Goal: Task Accomplishment & Management: Complete application form

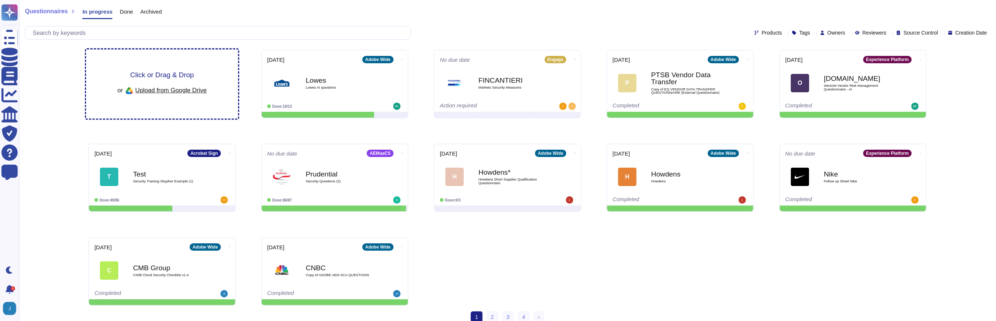
click at [140, 92] on span "Upload from Google Drive" at bounding box center [170, 90] width 71 height 7
click at [142, 71] on span "Click or Drag & Drop" at bounding box center [162, 74] width 64 height 7
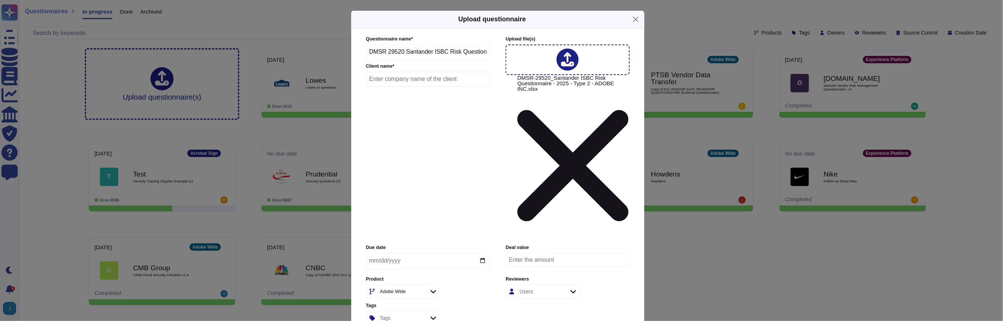
click at [406, 86] on input "text" at bounding box center [428, 79] width 124 height 15
type input "Santander ISBC"
click at [420, 292] on icon at bounding box center [420, 292] width 0 height 0
click at [419, 285] on div "Adobe Wide" at bounding box center [401, 291] width 47 height 13
type input "workfr"
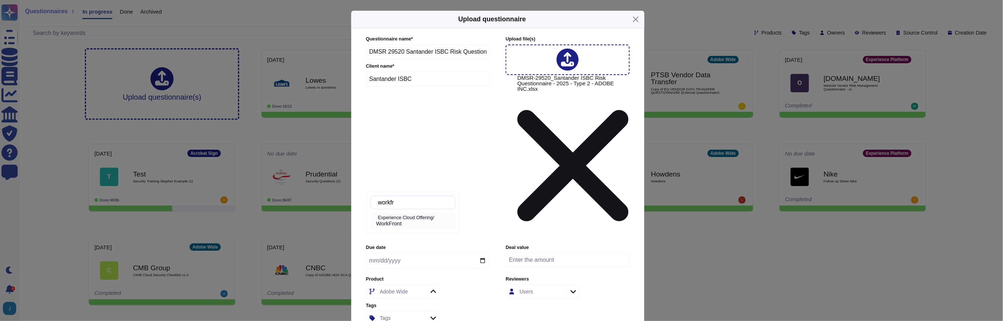
click at [406, 219] on p "Experience Cloud Offering/" at bounding box center [415, 217] width 75 height 5
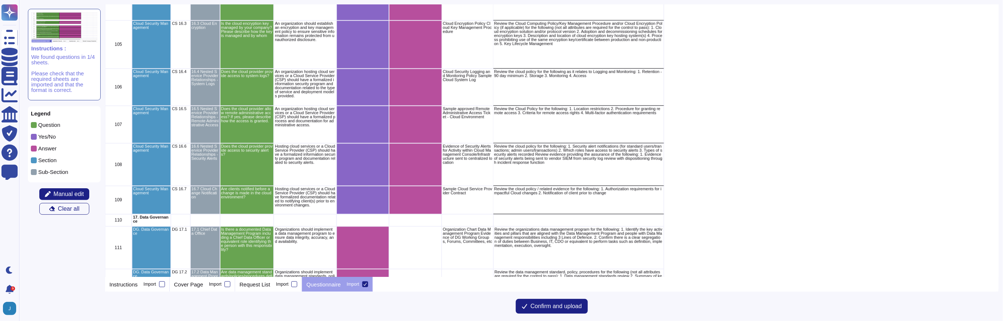
scroll to position [3679, 0]
click at [78, 193] on span "Manual edit" at bounding box center [69, 194] width 30 height 6
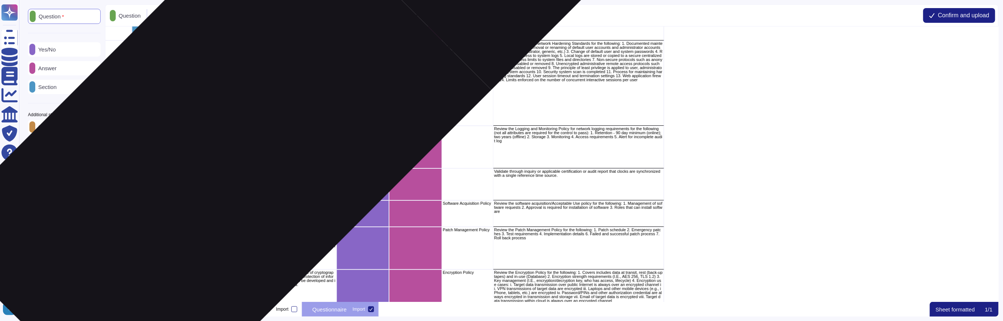
scroll to position [1596, 0]
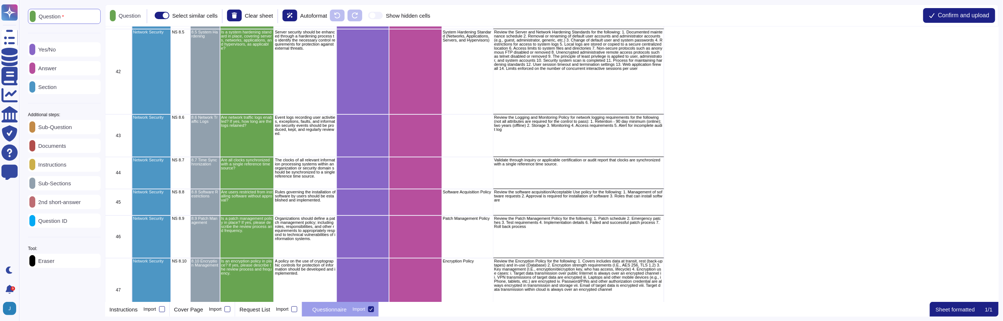
click at [52, 52] on p "Yes/No" at bounding box center [45, 50] width 21 height 6
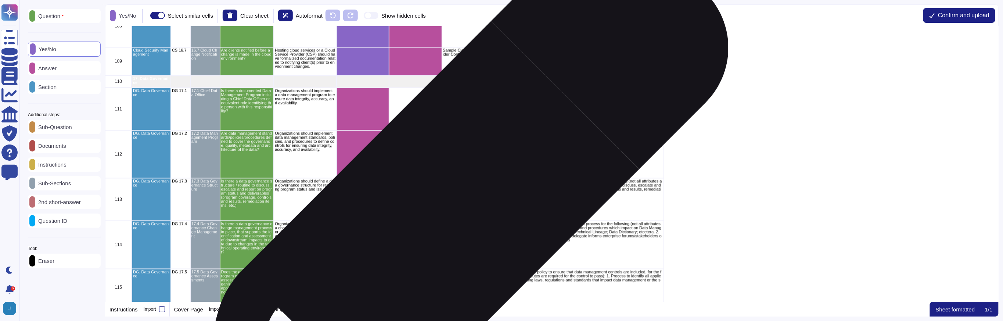
scroll to position [3876, 0]
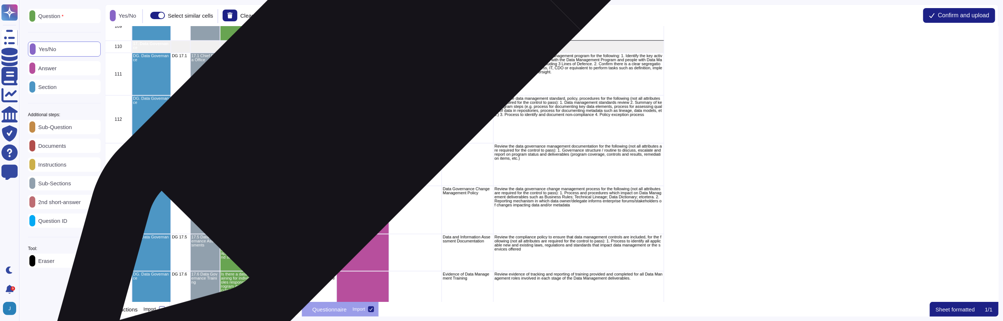
click at [362, 72] on div "grid" at bounding box center [363, 74] width 53 height 43
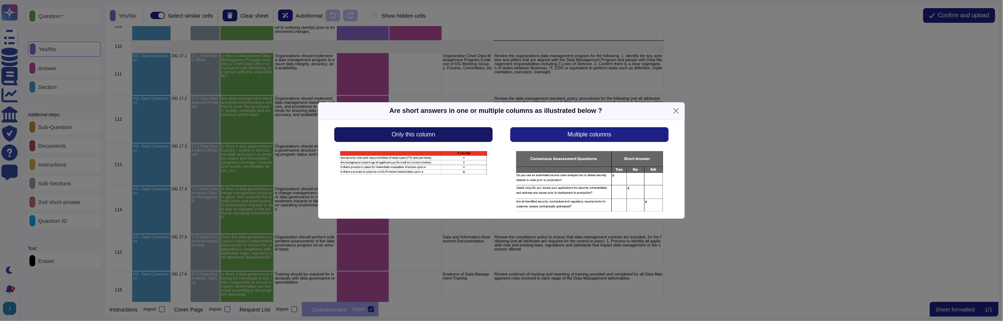
click at [465, 137] on button "Only this column" at bounding box center [413, 134] width 158 height 15
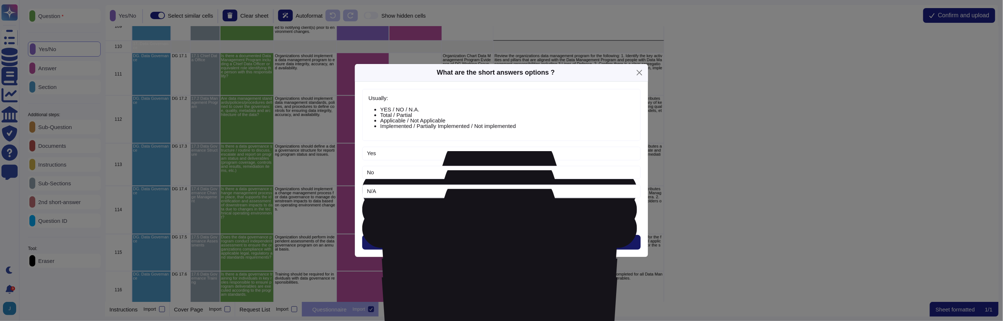
click at [496, 241] on span "Next" at bounding box center [502, 242] width 12 height 6
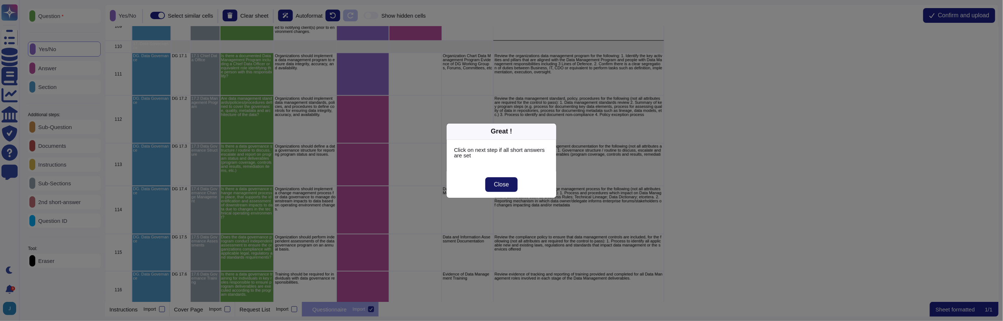
click at [498, 187] on span "Close" at bounding box center [501, 185] width 15 height 6
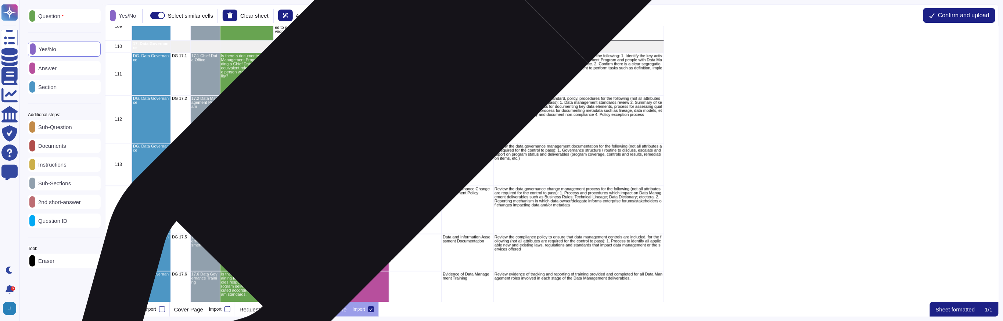
click at [374, 110] on div "grid" at bounding box center [363, 119] width 53 height 48
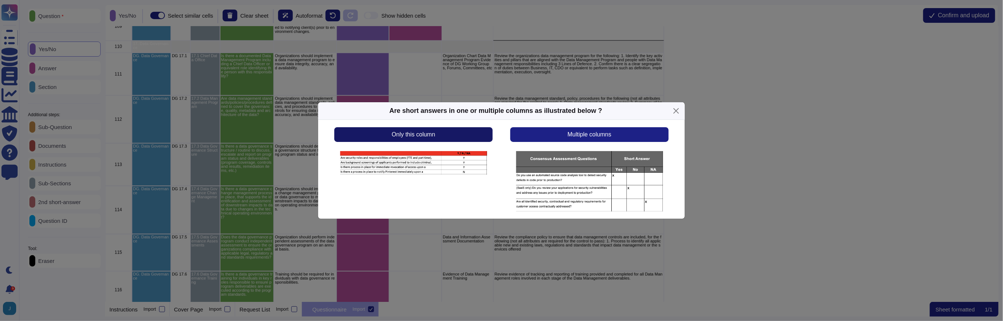
click at [461, 138] on button "Only this column" at bounding box center [413, 134] width 158 height 15
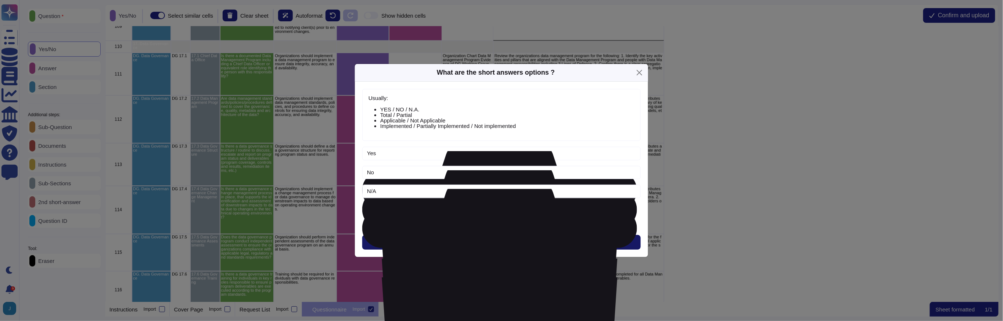
click at [475, 245] on button "Next" at bounding box center [501, 242] width 279 height 15
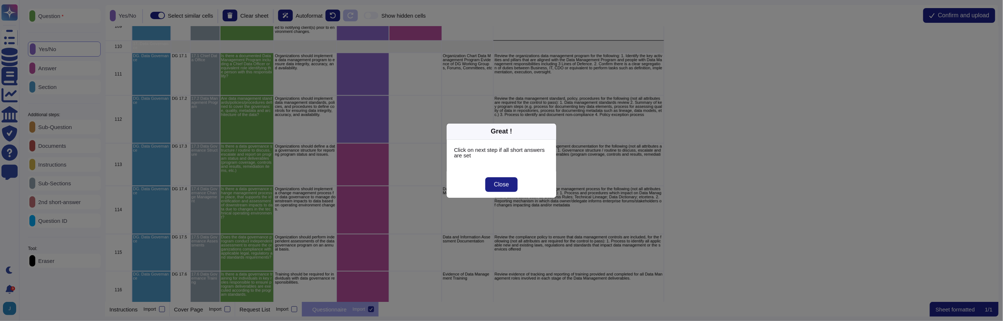
click at [497, 184] on span "Close" at bounding box center [501, 185] width 15 height 6
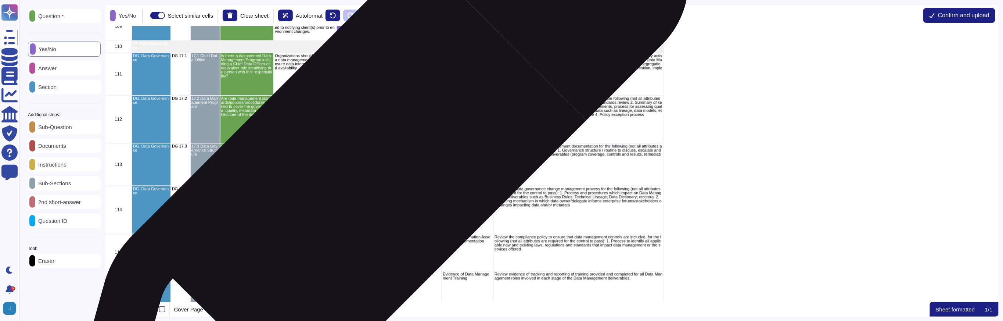
click at [371, 167] on div "grid" at bounding box center [363, 164] width 53 height 43
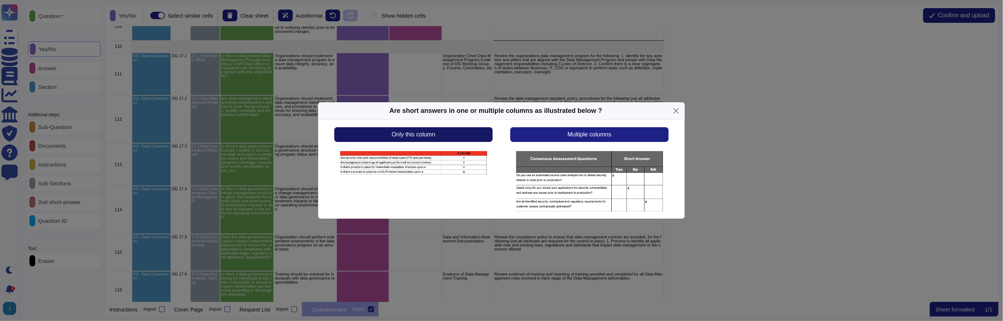
click at [437, 132] on button "Only this column" at bounding box center [413, 134] width 158 height 15
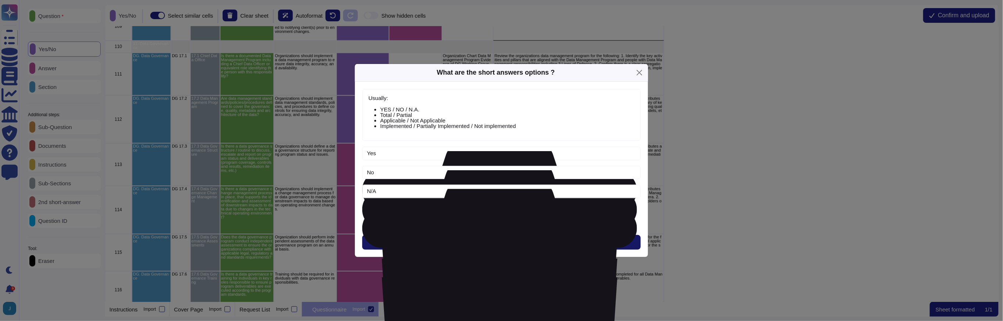
click at [505, 243] on span "Next" at bounding box center [502, 242] width 12 height 6
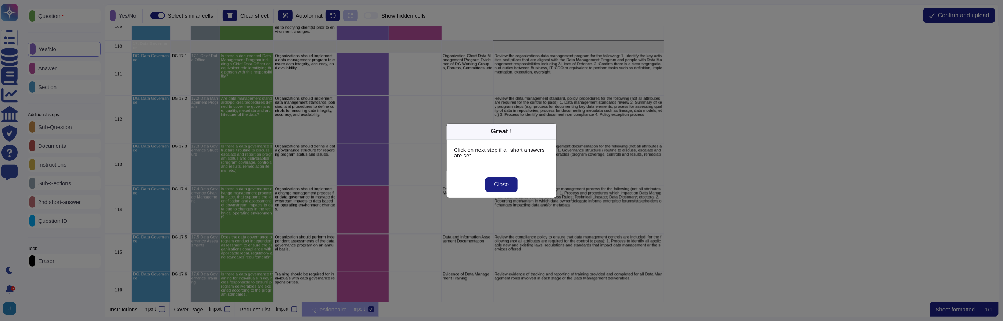
click at [496, 187] on span "Close" at bounding box center [501, 185] width 15 height 6
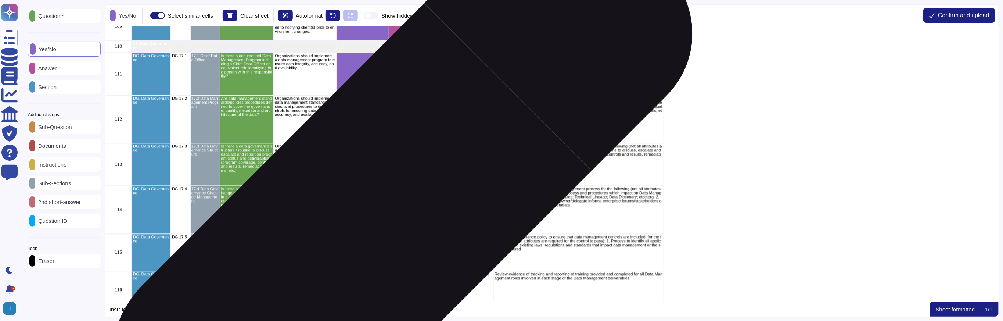
click at [379, 217] on div "grid" at bounding box center [363, 210] width 53 height 48
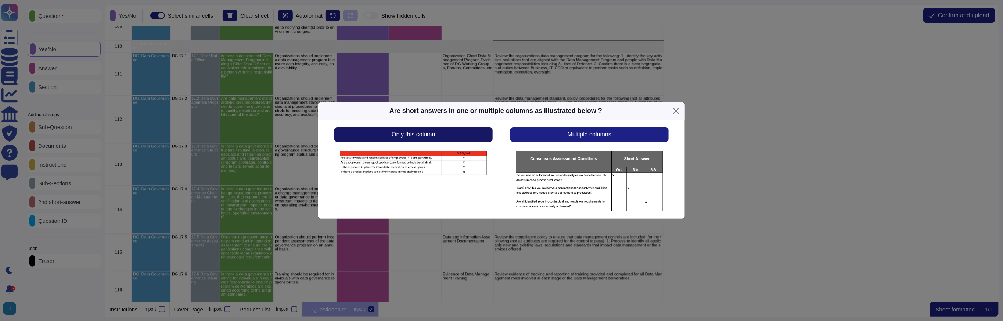
click at [440, 134] on button "Only this column" at bounding box center [413, 134] width 158 height 15
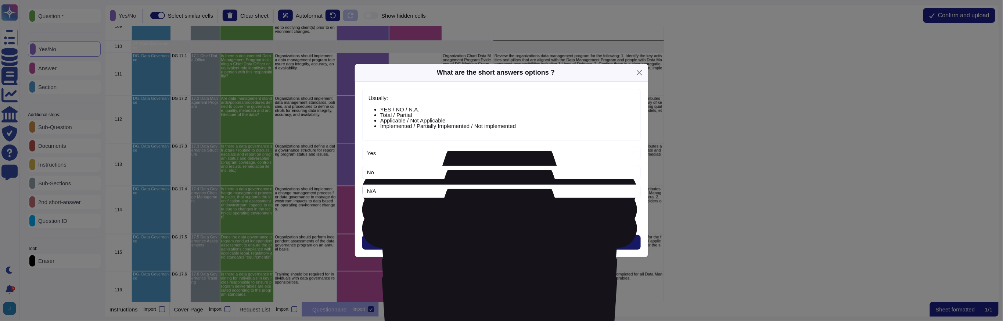
click at [505, 245] on span "Next" at bounding box center [502, 242] width 12 height 6
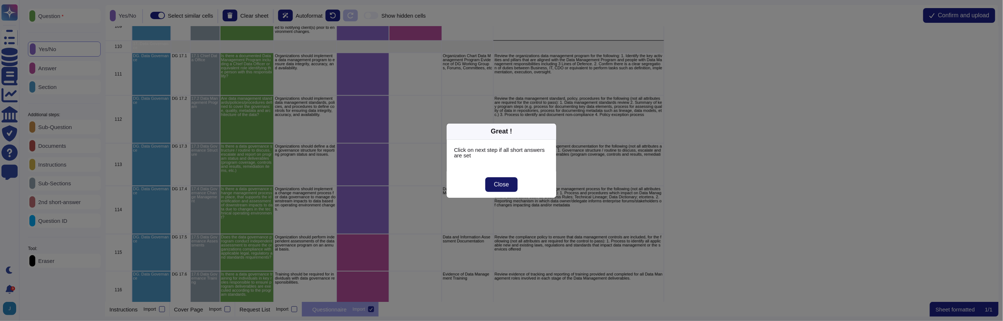
click at [500, 182] on span "Close" at bounding box center [501, 185] width 15 height 6
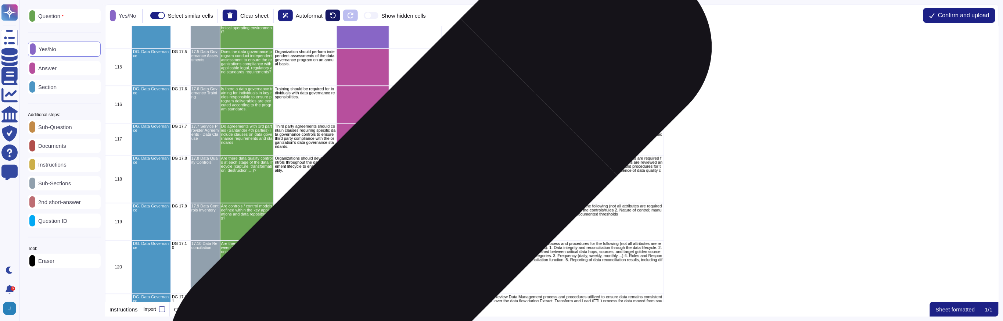
scroll to position [4070, 0]
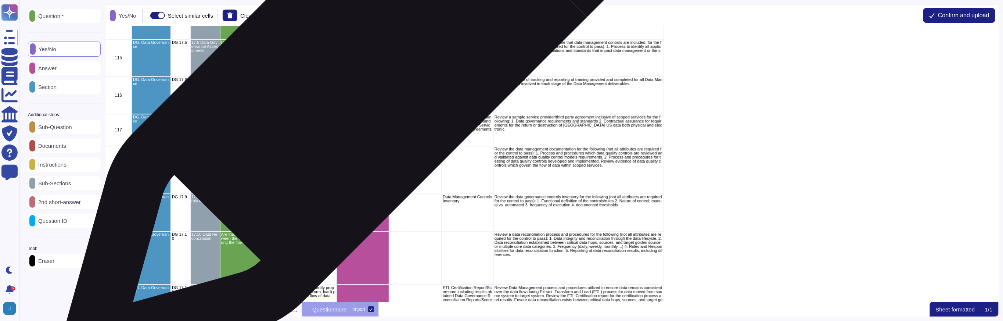
click at [372, 63] on div "grid" at bounding box center [363, 57] width 53 height 37
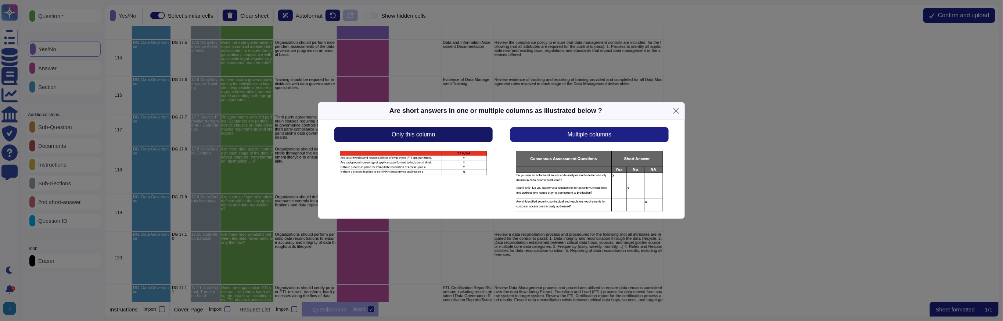
click at [464, 137] on button "Only this column" at bounding box center [413, 134] width 158 height 15
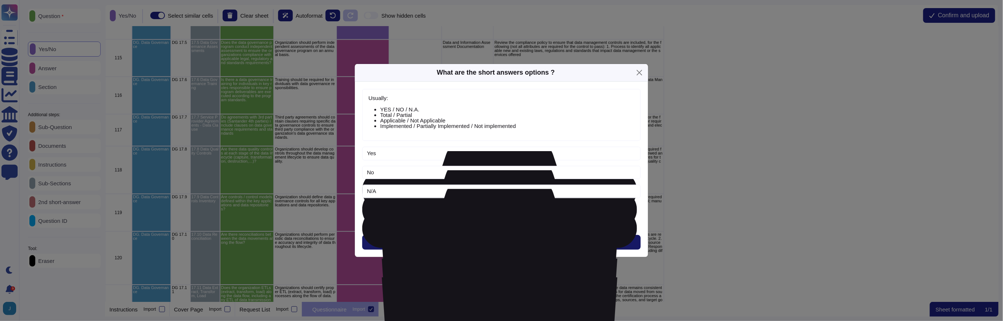
click at [509, 240] on button "Next" at bounding box center [501, 242] width 279 height 15
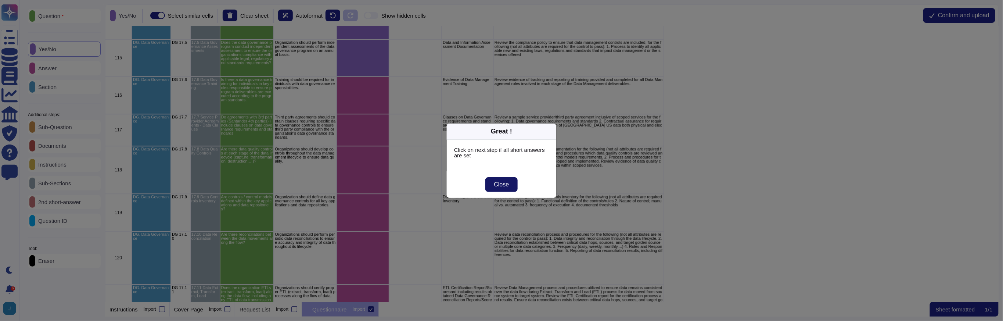
click at [510, 184] on button "Close" at bounding box center [501, 184] width 33 height 15
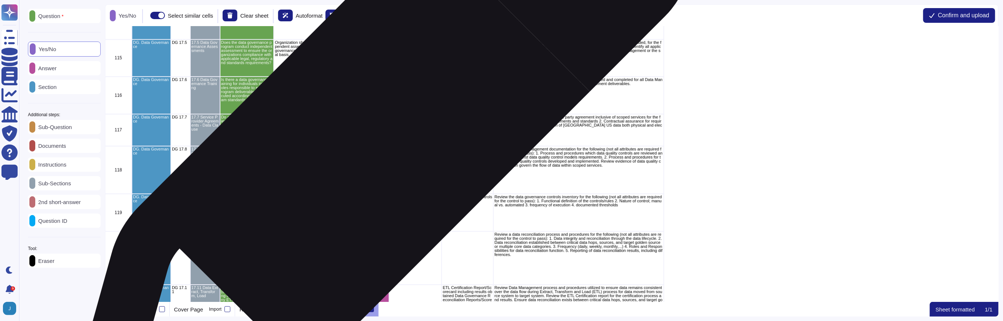
click at [376, 138] on div "grid" at bounding box center [363, 130] width 53 height 32
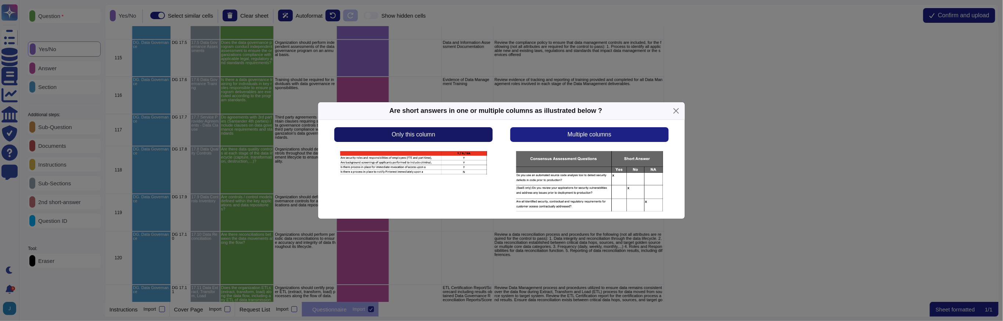
click at [434, 134] on span "Only this column" at bounding box center [413, 135] width 43 height 6
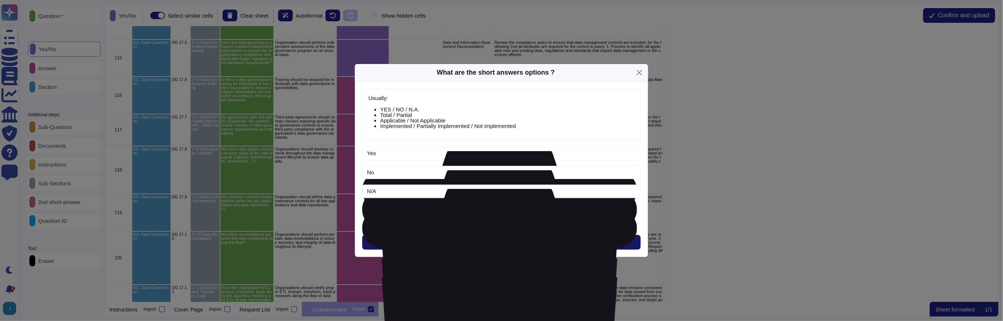
click at [484, 242] on button "Next" at bounding box center [501, 242] width 279 height 15
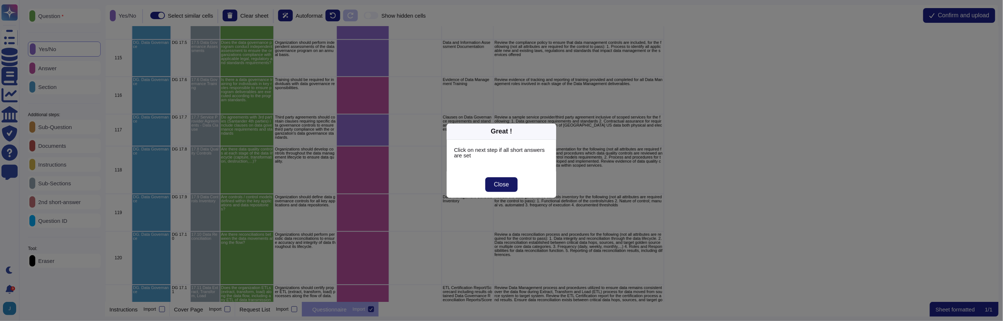
click at [498, 185] on span "Close" at bounding box center [501, 185] width 15 height 6
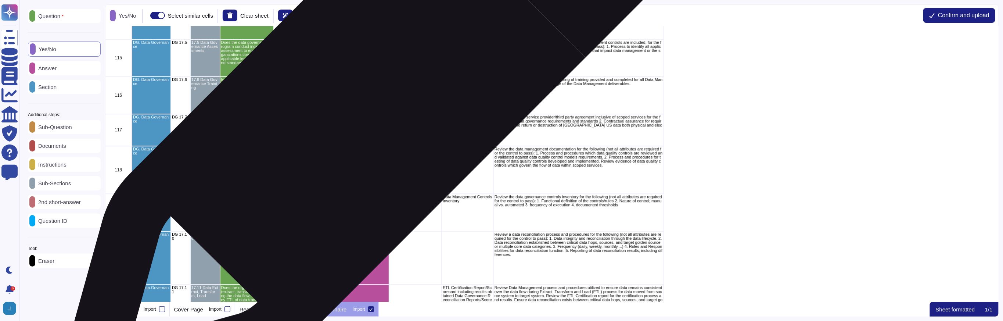
click at [370, 104] on div "grid" at bounding box center [363, 94] width 53 height 37
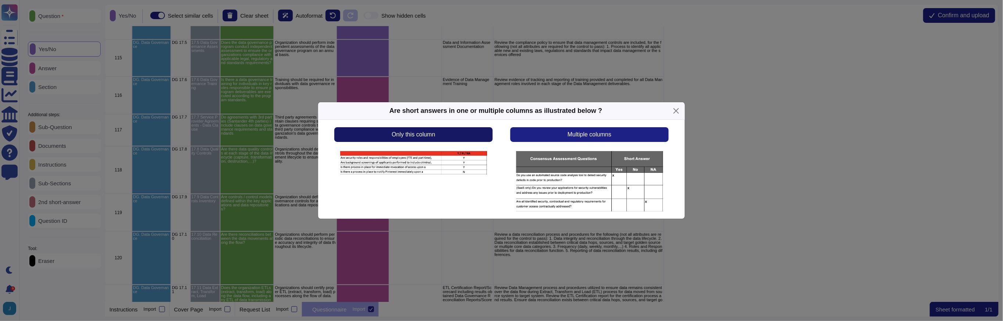
click at [452, 138] on button "Only this column" at bounding box center [413, 134] width 158 height 15
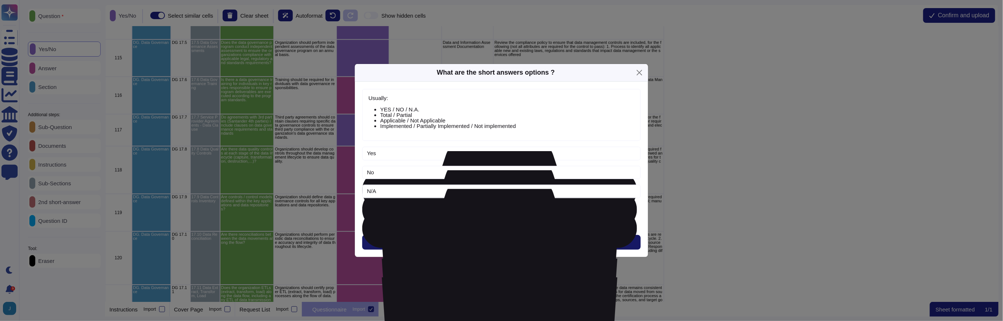
click at [493, 244] on button "Next" at bounding box center [501, 242] width 279 height 15
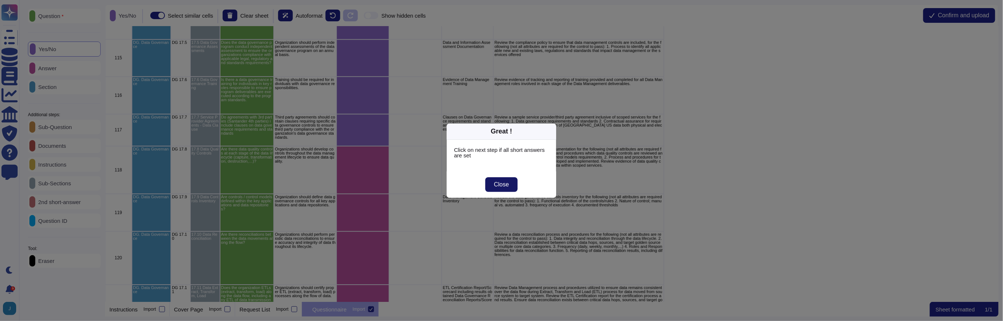
click at [492, 183] on button "Close" at bounding box center [501, 184] width 33 height 15
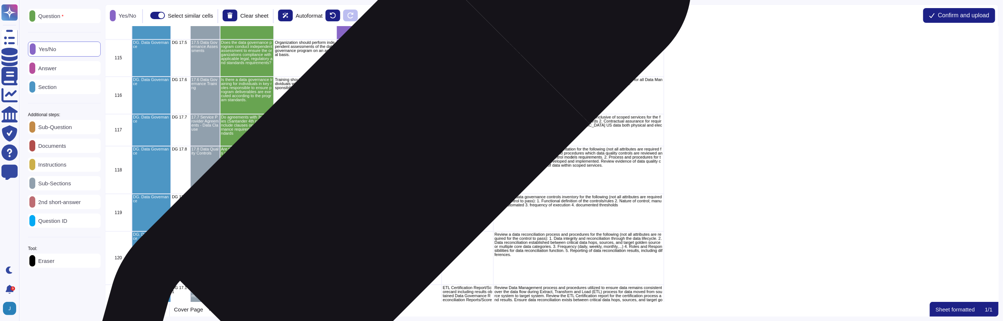
click at [376, 170] on div "grid" at bounding box center [363, 170] width 53 height 48
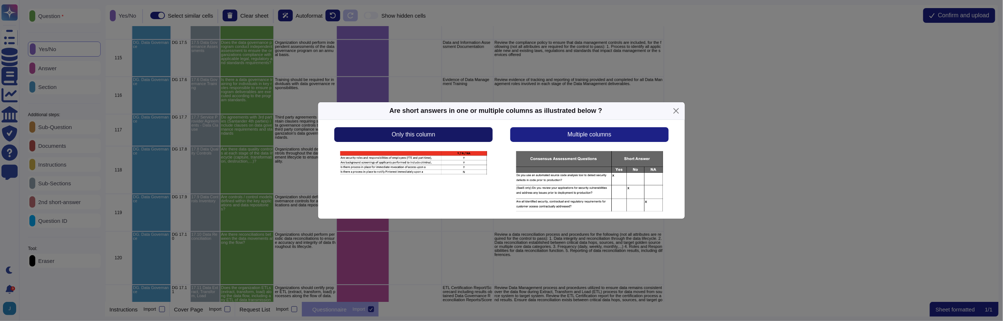
click at [442, 135] on button "Only this column" at bounding box center [413, 134] width 158 height 15
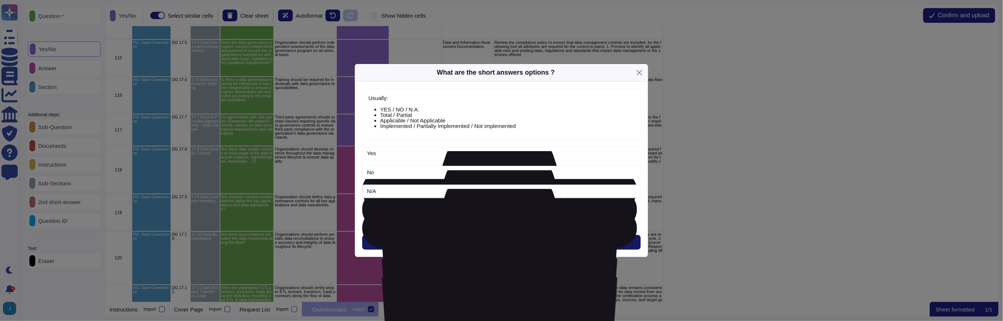
click at [518, 245] on button "Next" at bounding box center [501, 242] width 279 height 15
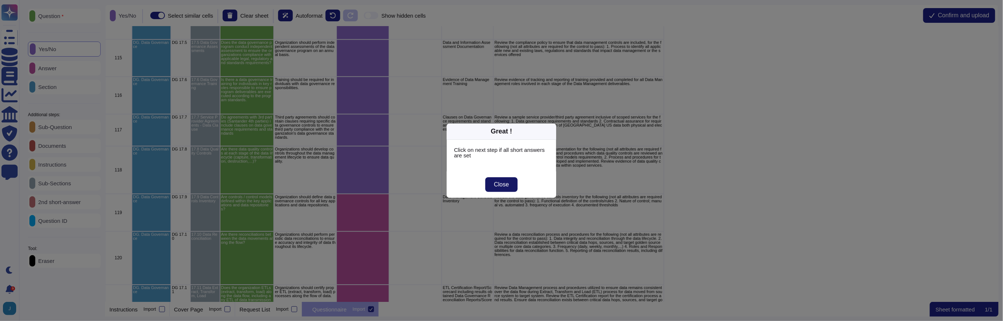
click at [508, 186] on span "Close" at bounding box center [501, 185] width 15 height 6
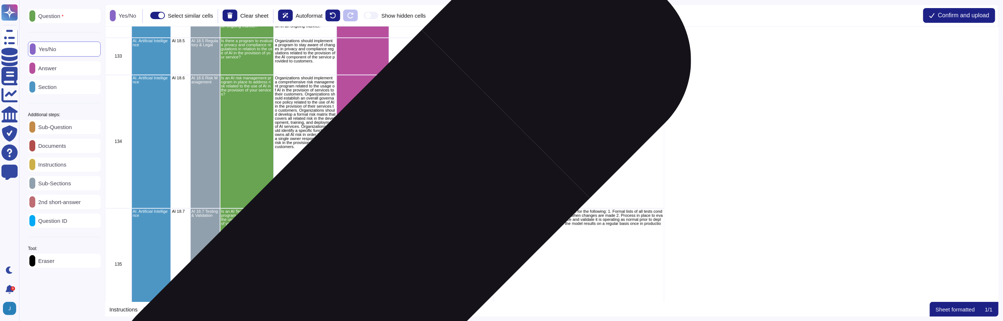
scroll to position [5068, 0]
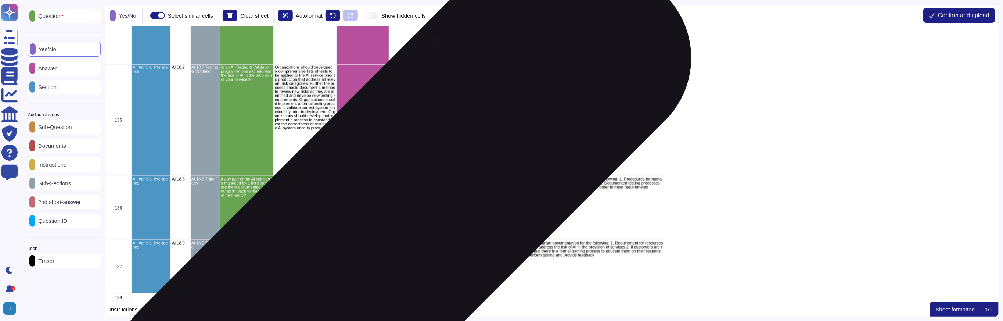
click at [369, 247] on div "grid" at bounding box center [363, 266] width 53 height 53
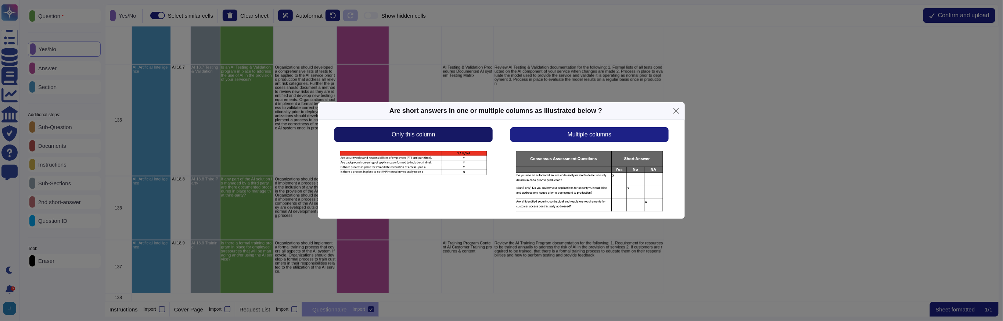
click at [429, 137] on span "Only this column" at bounding box center [413, 135] width 43 height 6
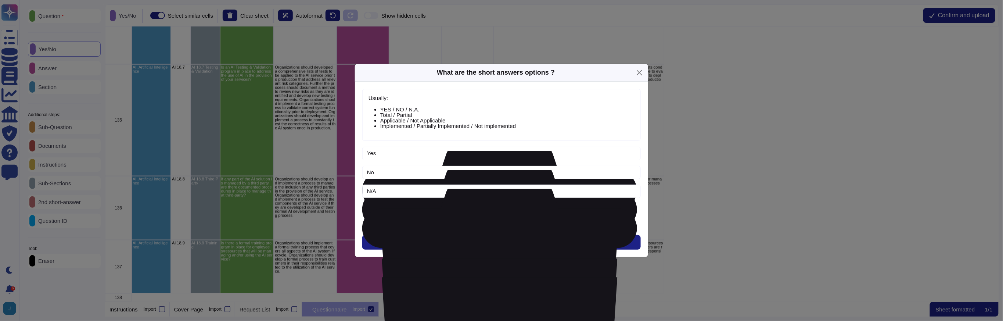
click at [511, 231] on div "Usually: YES / NO / N.A. Total / Partial Applicable / Not Applicable Implemente…" at bounding box center [501, 169] width 293 height 175
click at [510, 241] on button "Next" at bounding box center [501, 242] width 279 height 15
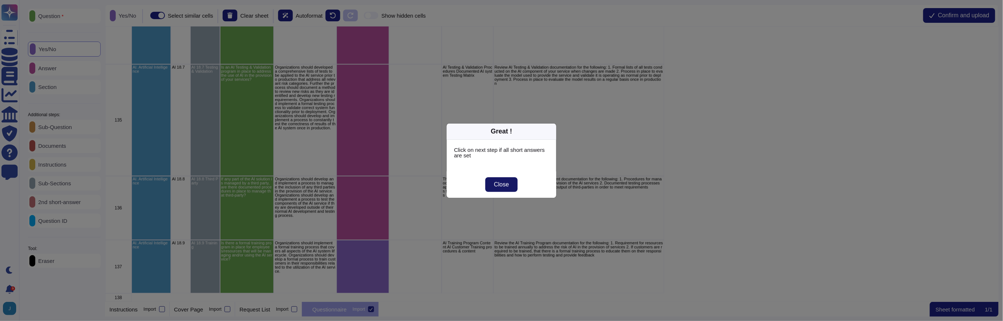
click at [503, 184] on span "Close" at bounding box center [501, 185] width 15 height 6
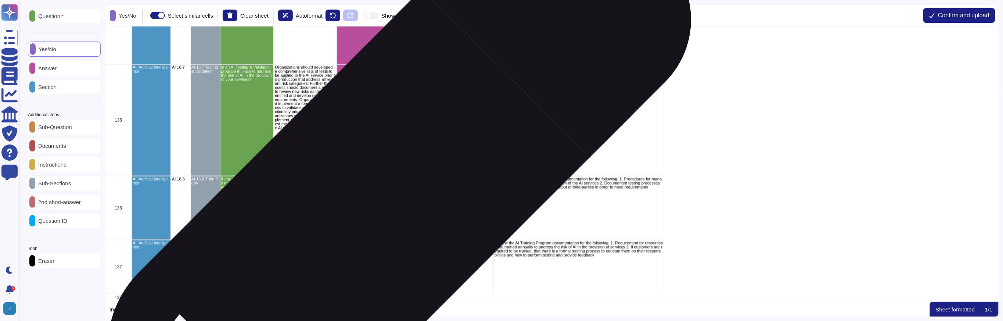
click at [374, 203] on div "grid" at bounding box center [363, 208] width 53 height 64
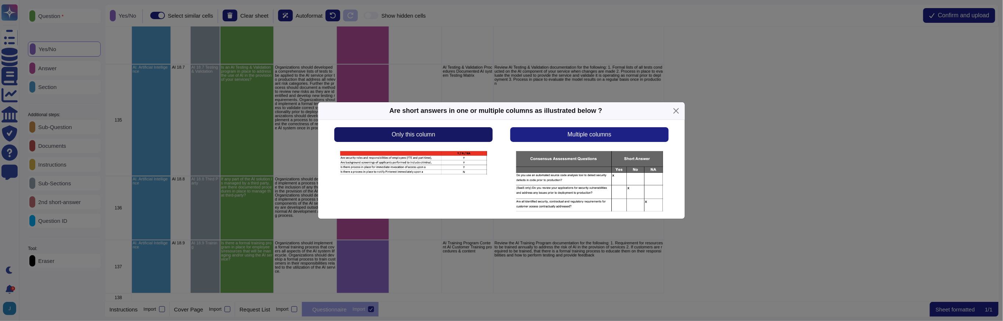
click at [431, 130] on button "Only this column" at bounding box center [413, 134] width 158 height 15
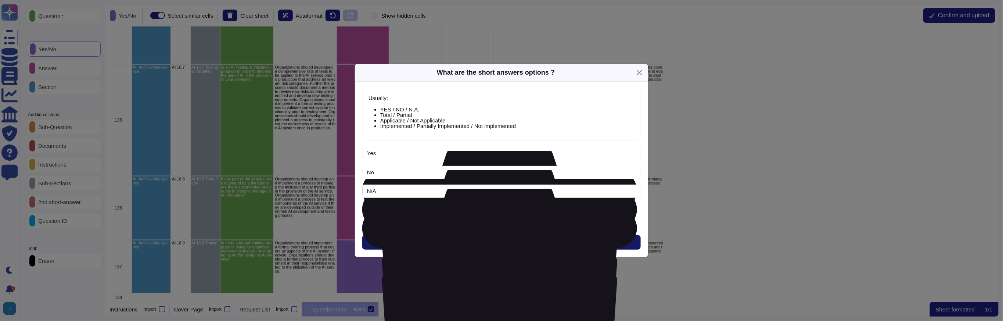
click at [486, 244] on button "Next" at bounding box center [501, 242] width 279 height 15
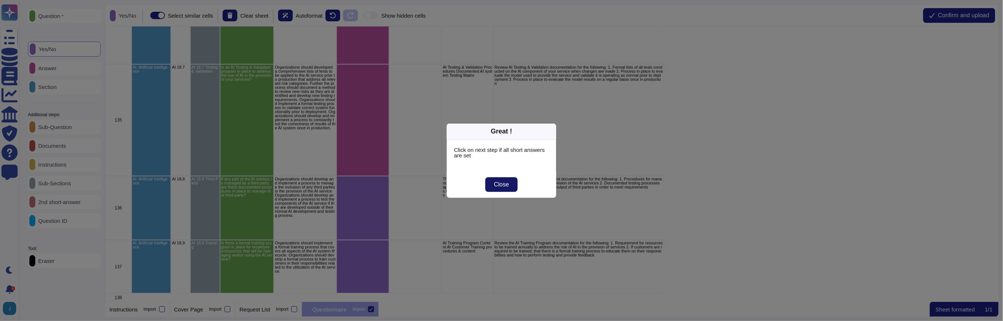
click at [499, 183] on span "Close" at bounding box center [501, 185] width 15 height 6
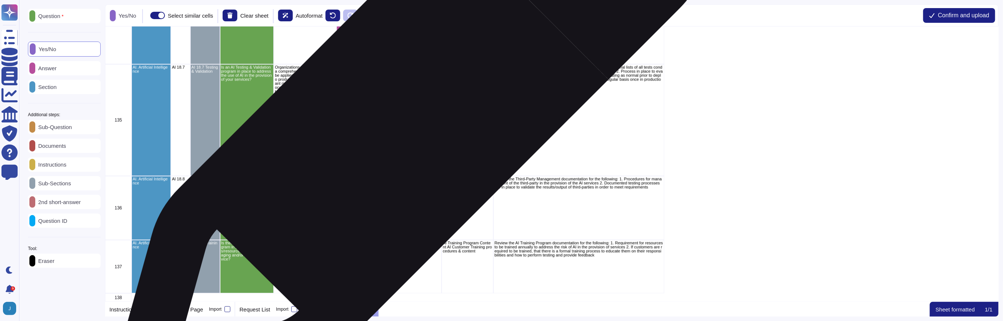
click at [373, 122] on div "grid" at bounding box center [363, 120] width 53 height 112
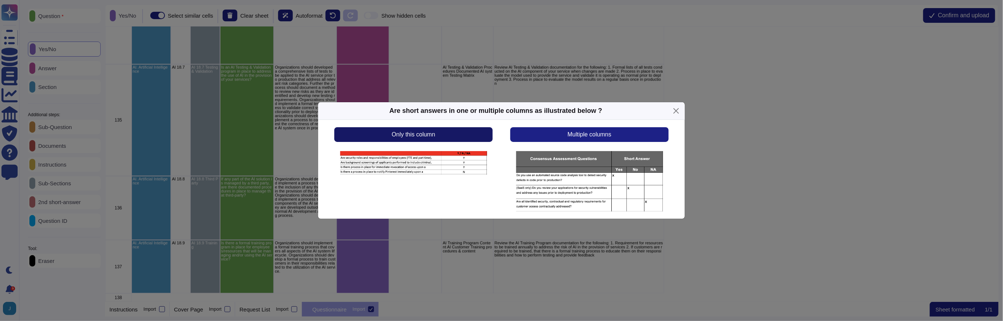
click at [434, 136] on span "Only this column" at bounding box center [413, 135] width 43 height 6
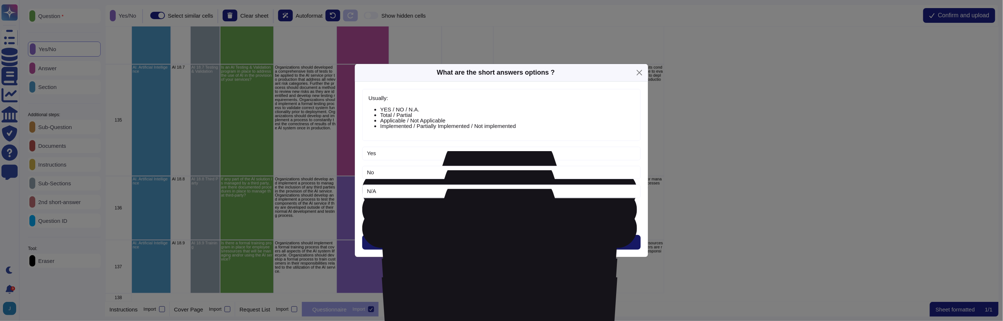
click at [491, 243] on button "Next" at bounding box center [501, 242] width 279 height 15
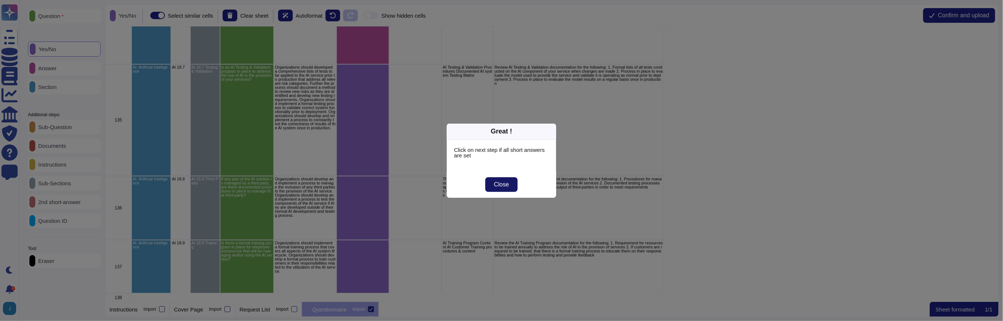
click at [498, 184] on span "Close" at bounding box center [501, 185] width 15 height 6
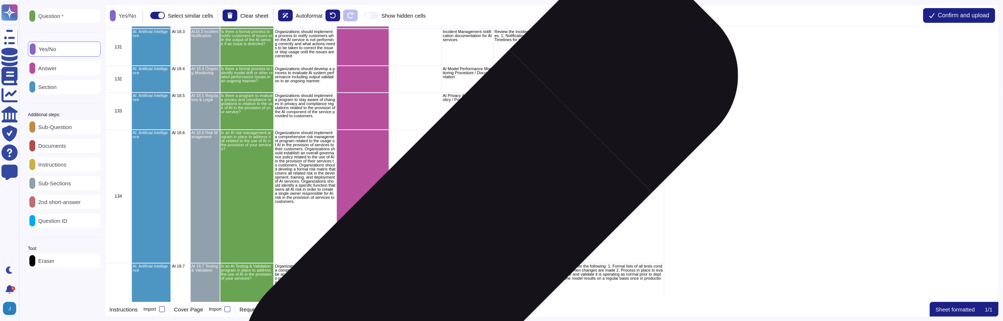
scroll to position [4861, 0]
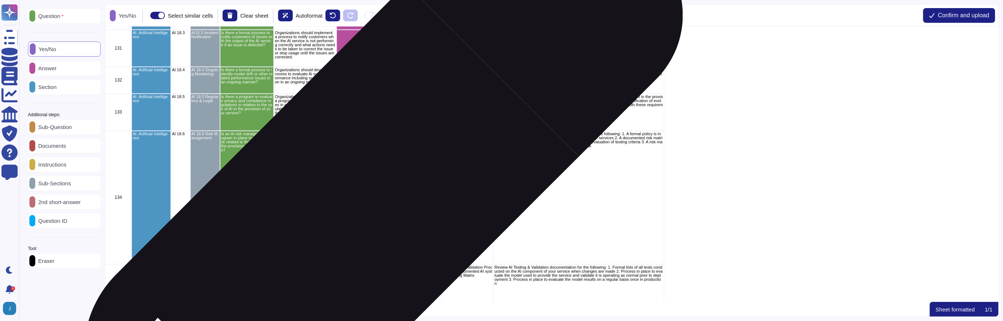
click at [360, 204] on div "grid" at bounding box center [363, 197] width 53 height 133
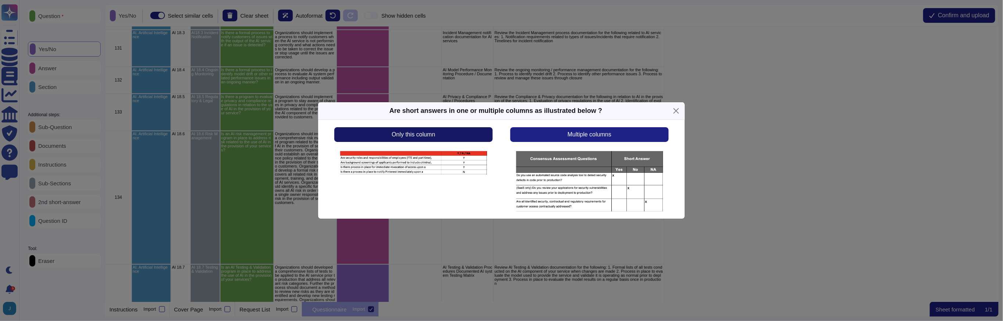
click at [420, 132] on span "Only this column" at bounding box center [413, 135] width 43 height 6
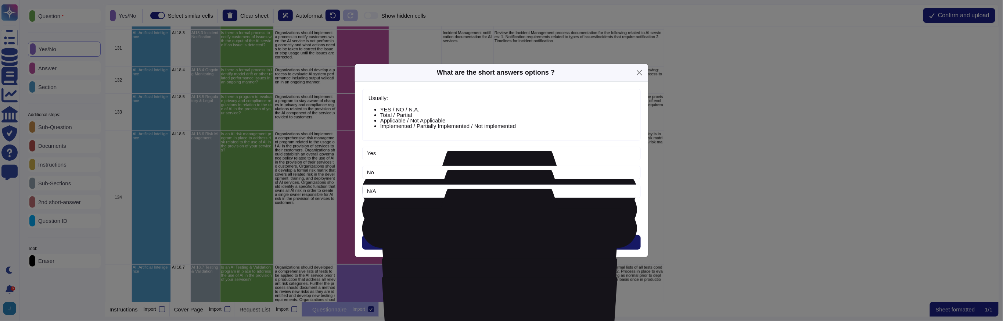
click at [479, 244] on button "Next" at bounding box center [501, 242] width 279 height 15
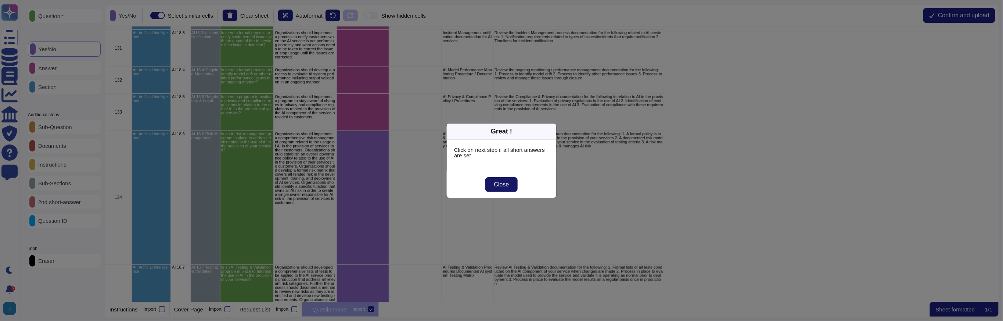
click at [492, 184] on button "Close" at bounding box center [501, 184] width 33 height 15
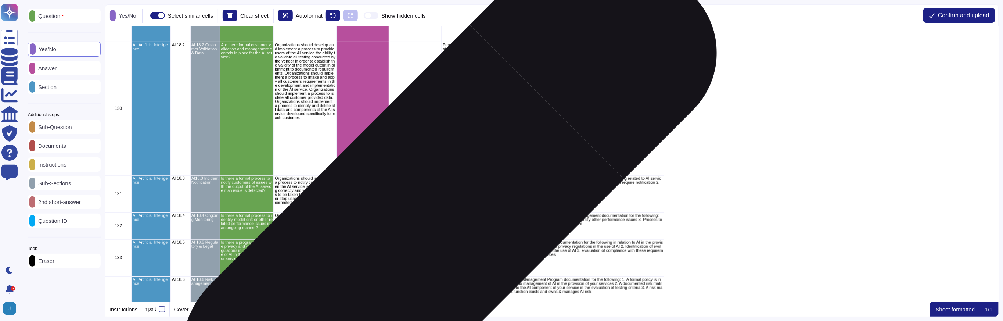
scroll to position [4712, 0]
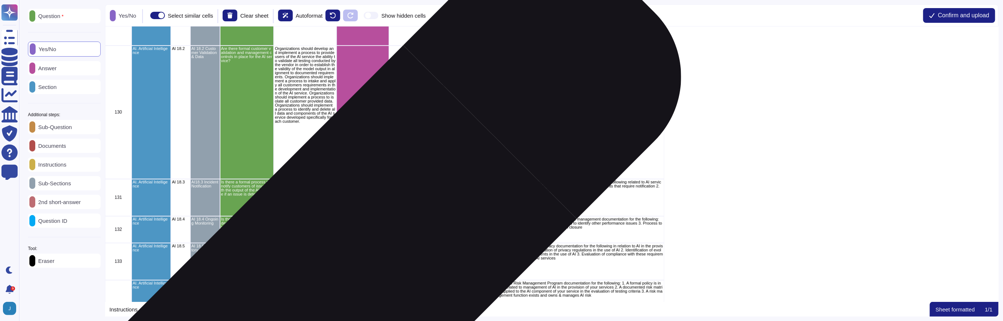
click at [356, 266] on div "grid" at bounding box center [363, 261] width 53 height 37
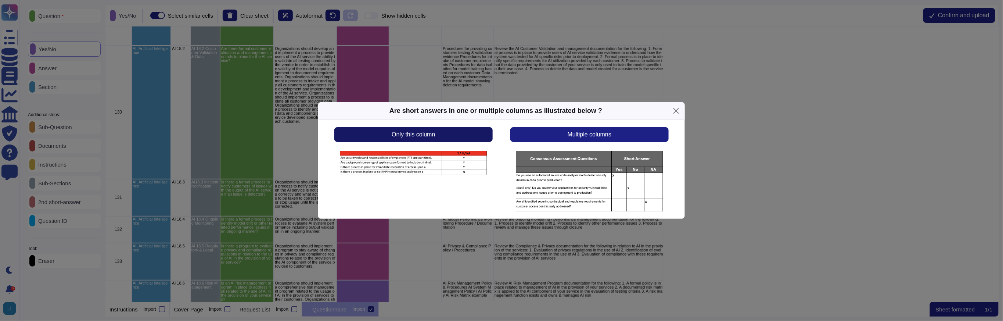
click at [417, 139] on button "Only this column" at bounding box center [413, 134] width 158 height 15
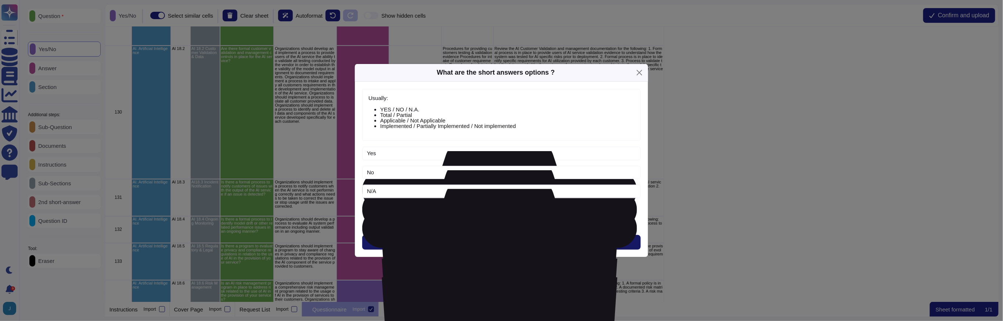
click at [476, 242] on button "Next" at bounding box center [501, 242] width 279 height 15
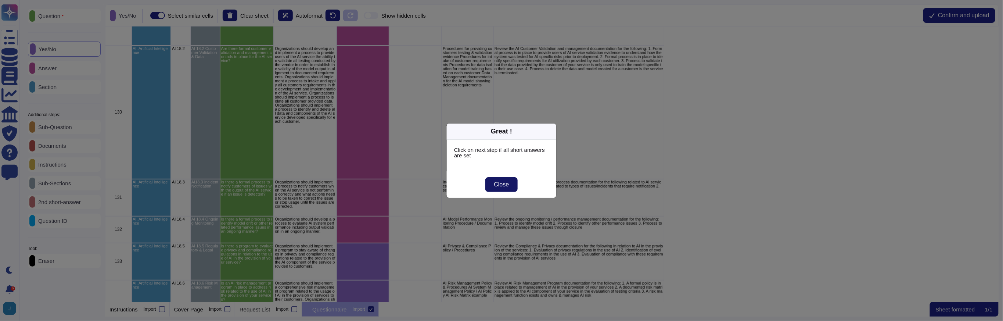
click at [493, 185] on button "Close" at bounding box center [501, 184] width 33 height 15
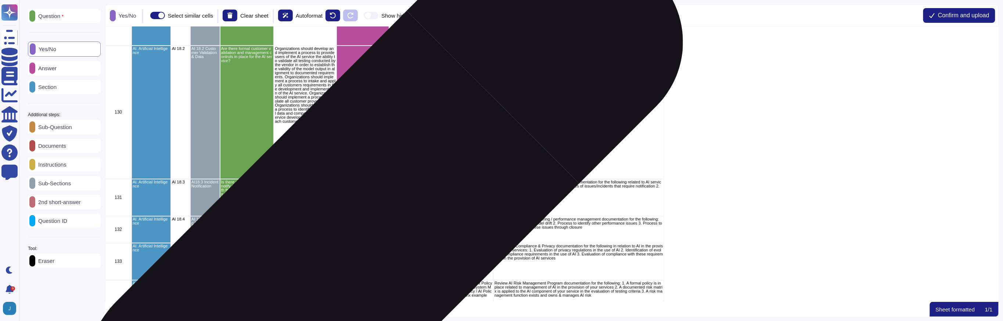
click at [360, 232] on div "grid" at bounding box center [363, 229] width 53 height 27
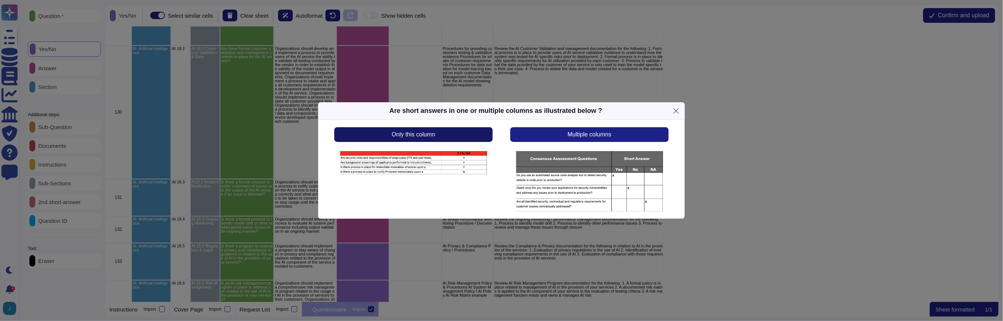
click at [412, 134] on span "Only this column" at bounding box center [413, 135] width 43 height 6
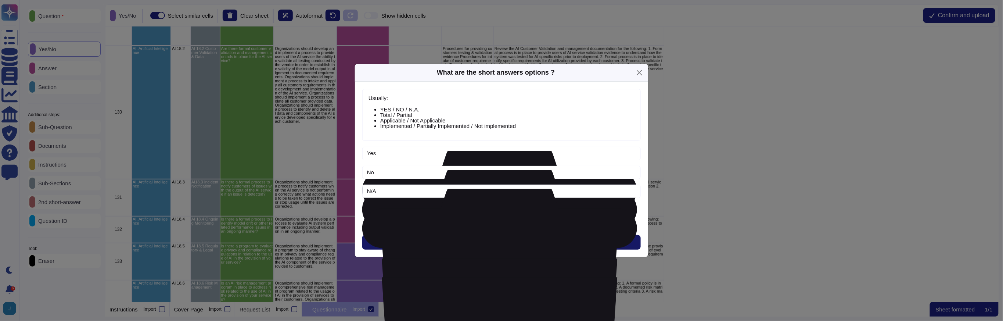
click at [482, 238] on button "Next" at bounding box center [501, 242] width 279 height 15
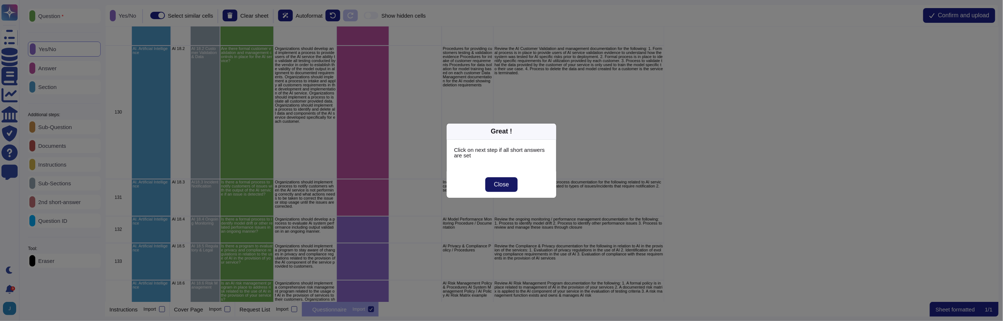
click at [492, 190] on button "Close" at bounding box center [501, 184] width 33 height 15
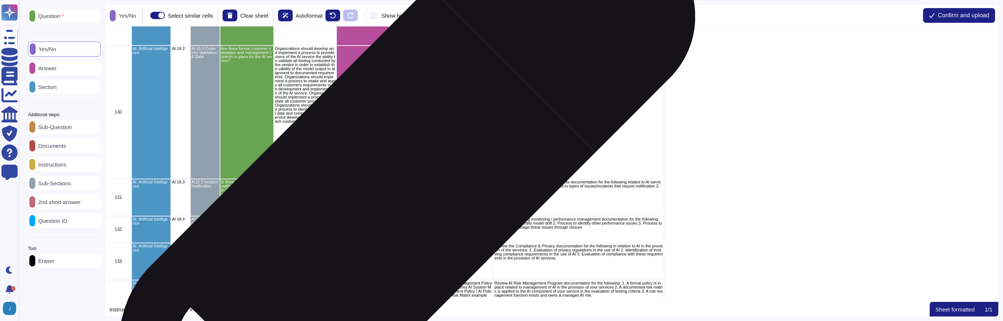
click at [384, 198] on div "grid" at bounding box center [363, 197] width 53 height 37
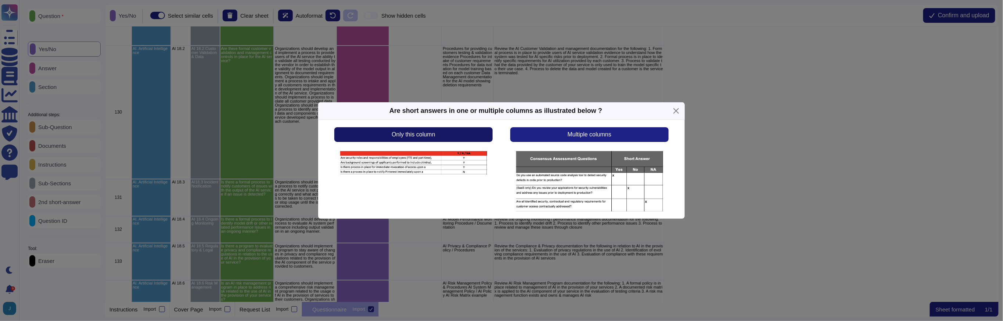
click at [424, 138] on button "Only this column" at bounding box center [413, 134] width 158 height 15
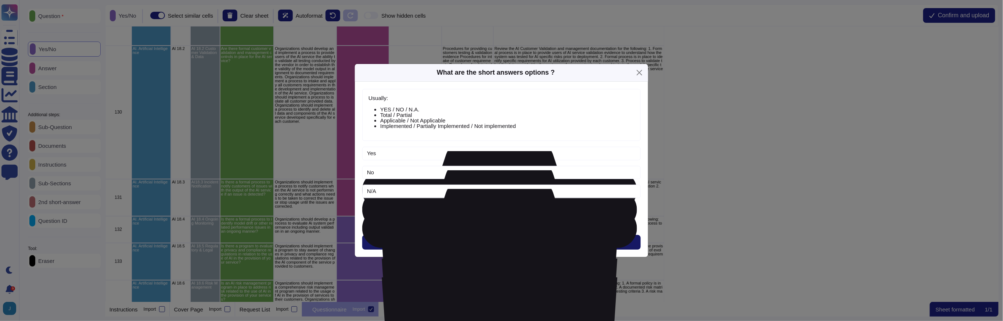
click at [481, 246] on button "Next" at bounding box center [501, 242] width 279 height 15
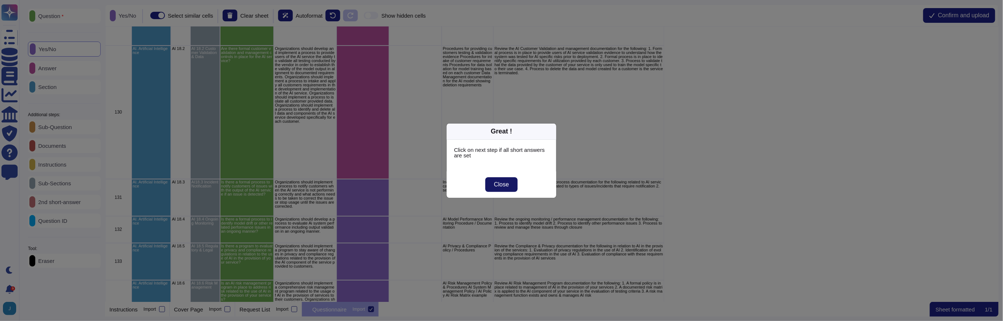
click at [502, 182] on span "Close" at bounding box center [501, 185] width 15 height 6
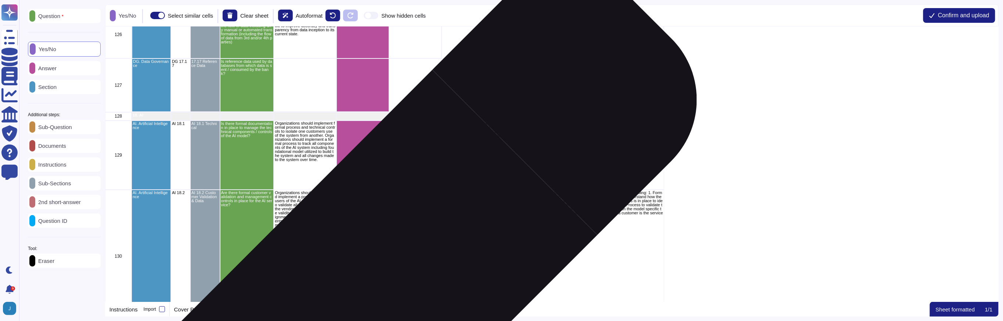
scroll to position [4569, 0]
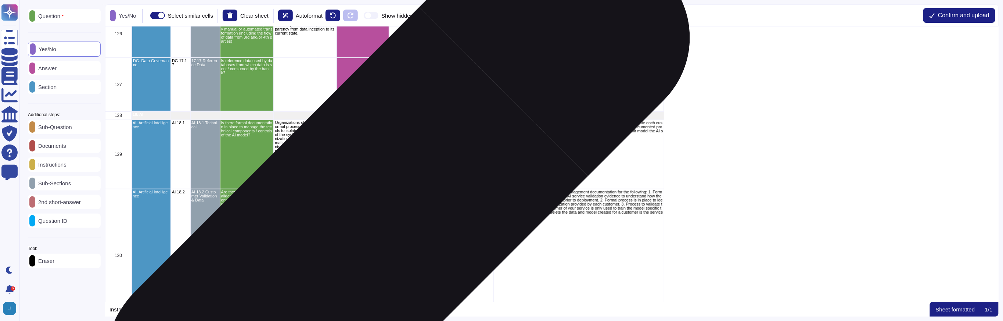
click at [371, 220] on div "grid" at bounding box center [363, 255] width 53 height 133
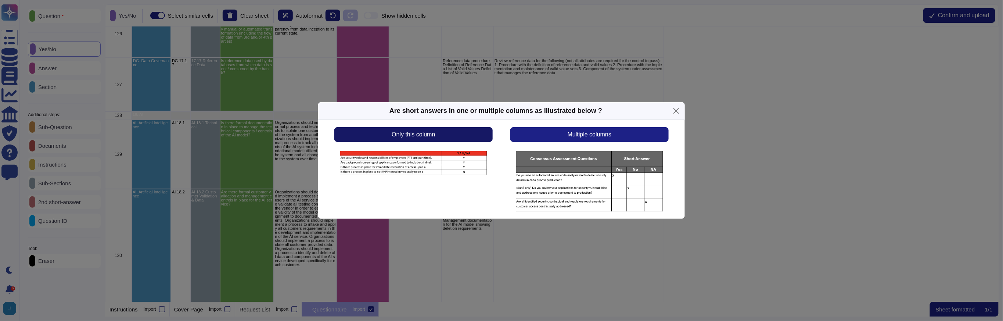
click at [416, 138] on button "Only this column" at bounding box center [413, 134] width 158 height 15
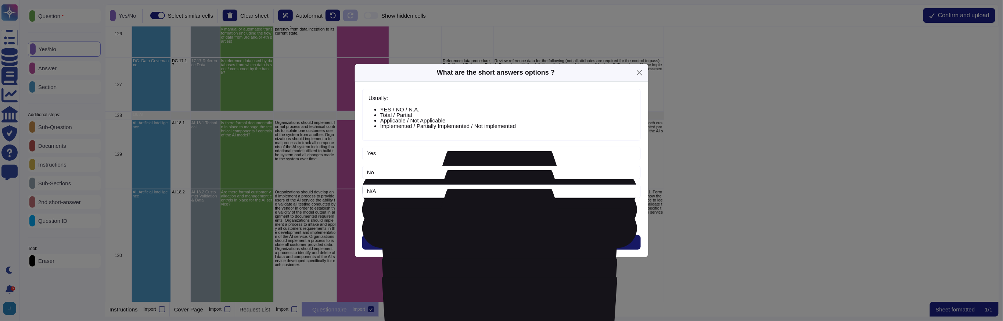
click at [483, 242] on button "Next" at bounding box center [501, 242] width 279 height 15
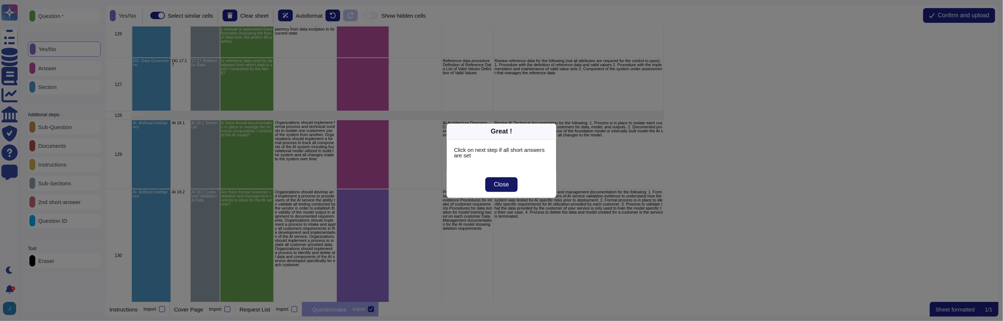
click at [505, 179] on button "Close" at bounding box center [501, 184] width 33 height 15
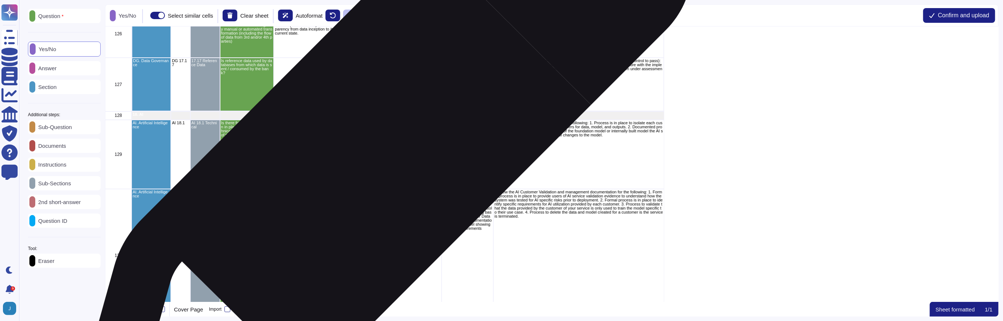
click at [360, 151] on div "grid" at bounding box center [363, 154] width 53 height 69
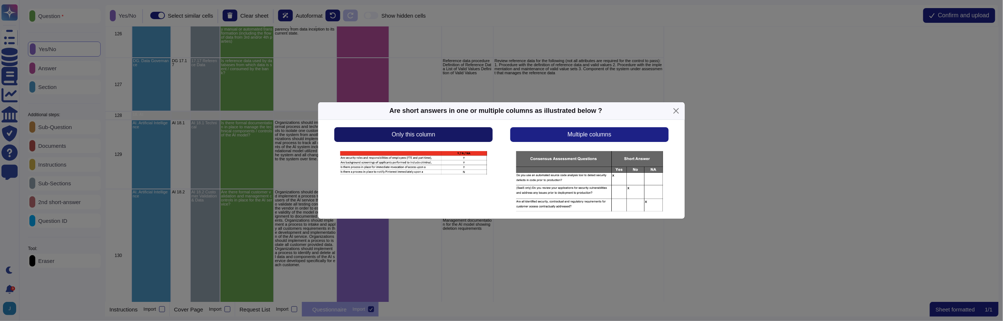
click at [386, 131] on button "Only this column" at bounding box center [413, 134] width 158 height 15
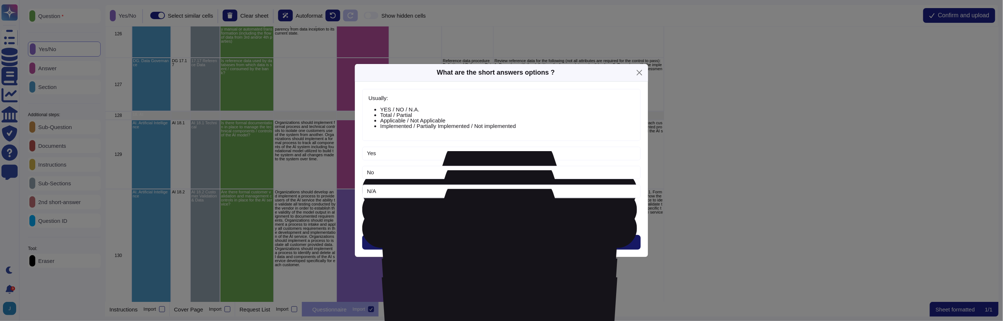
click at [488, 242] on button "Next" at bounding box center [501, 242] width 279 height 15
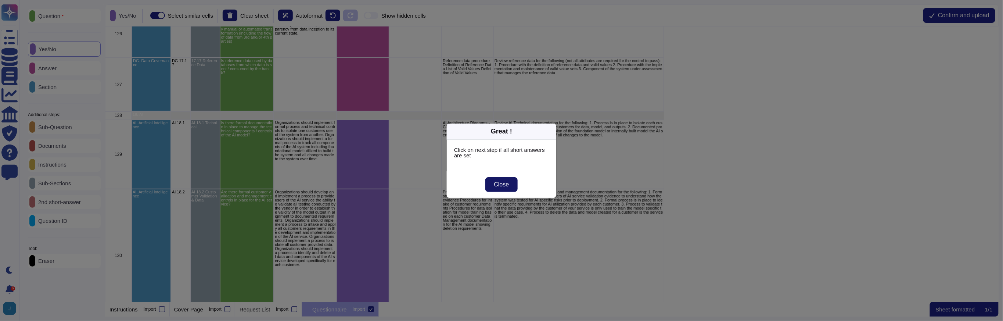
click at [505, 188] on button "Close" at bounding box center [501, 184] width 33 height 15
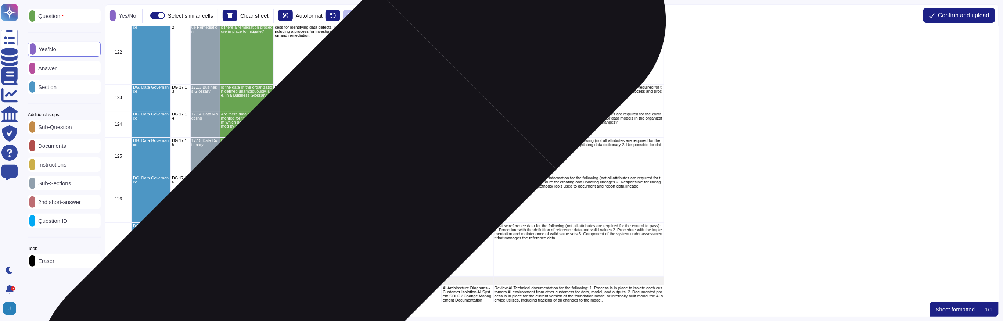
scroll to position [4401, 0]
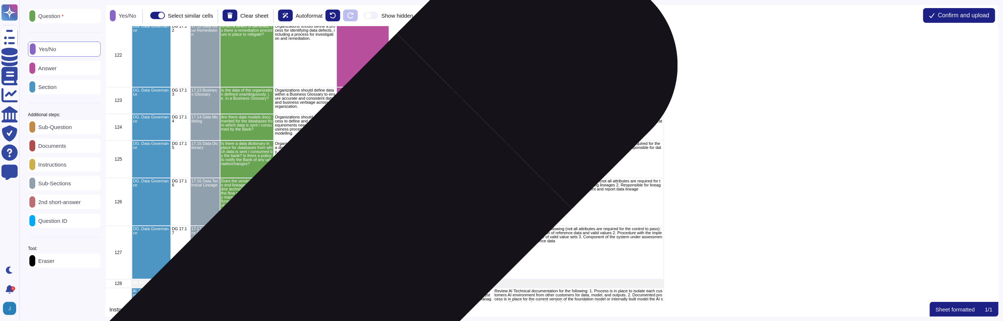
click at [353, 258] on div "grid" at bounding box center [363, 253] width 53 height 54
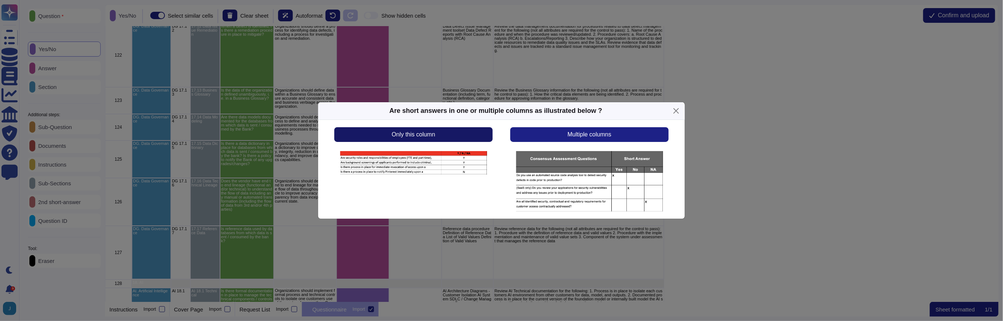
click at [422, 137] on span "Only this column" at bounding box center [413, 135] width 43 height 6
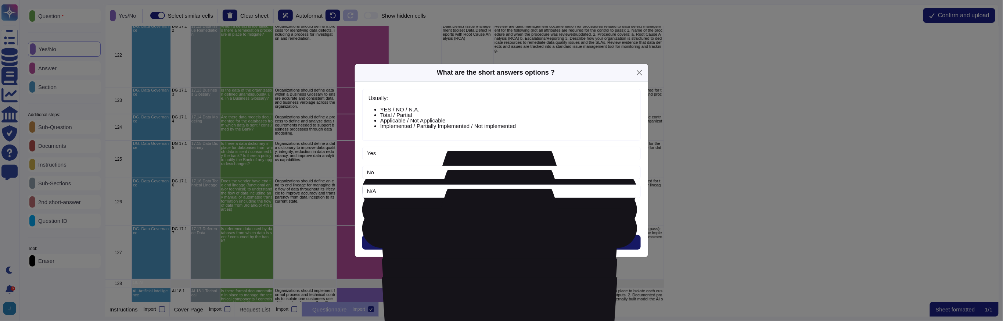
click at [496, 242] on span "Next" at bounding box center [502, 242] width 12 height 6
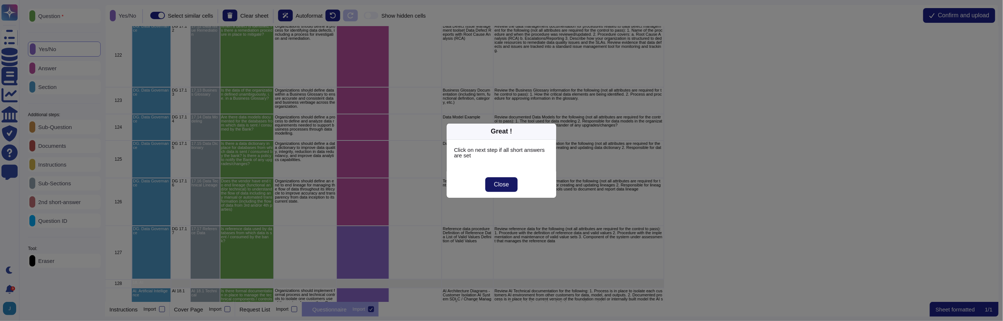
click at [497, 188] on button "Close" at bounding box center [501, 184] width 33 height 15
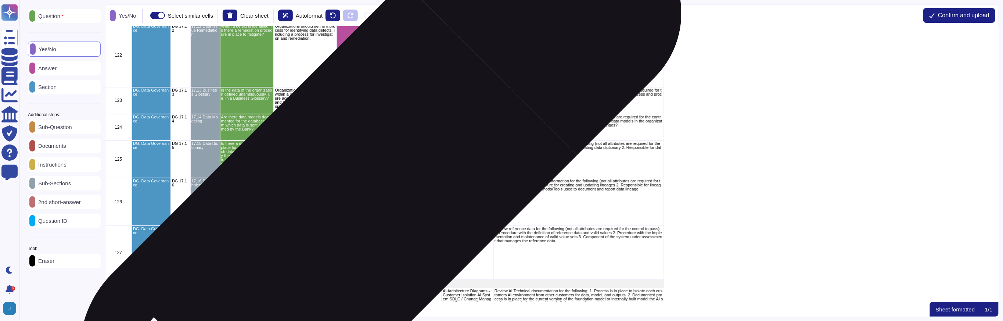
click at [357, 203] on div "grid" at bounding box center [363, 202] width 53 height 48
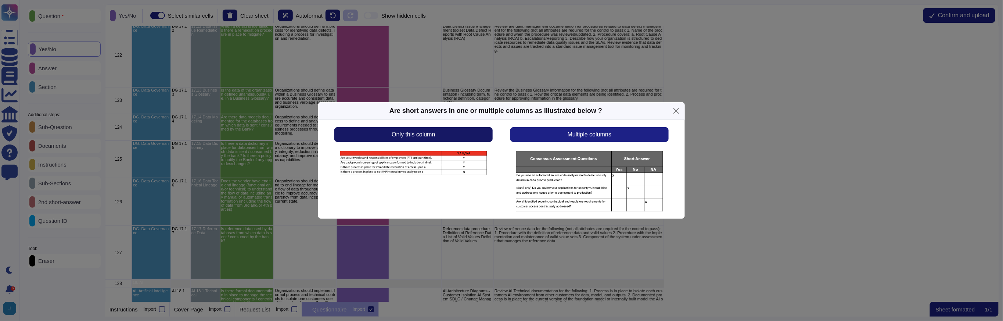
click at [423, 139] on button "Only this column" at bounding box center [413, 134] width 158 height 15
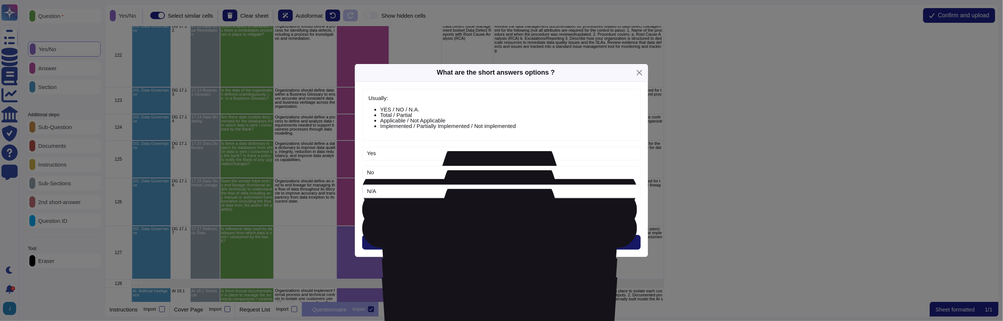
click at [493, 241] on button "Next" at bounding box center [501, 242] width 279 height 15
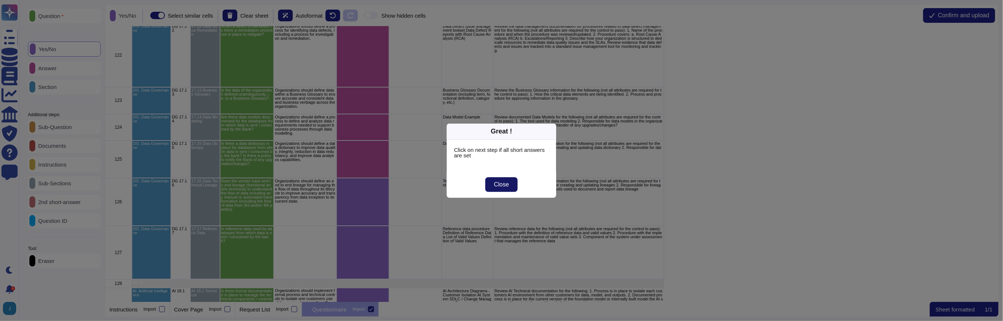
click at [507, 182] on span "Close" at bounding box center [501, 185] width 15 height 6
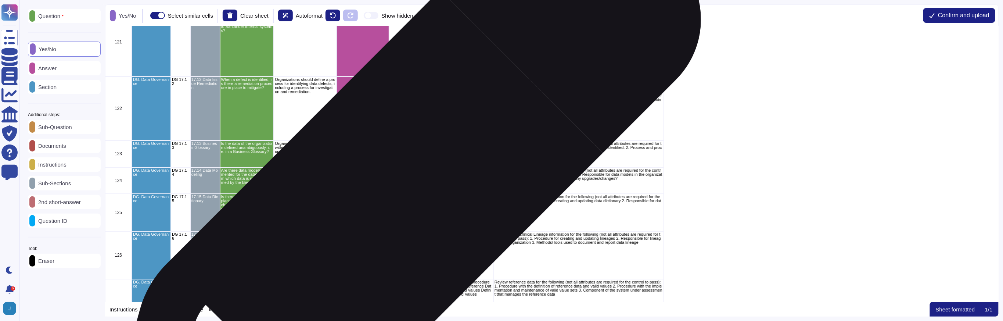
scroll to position [4336, 0]
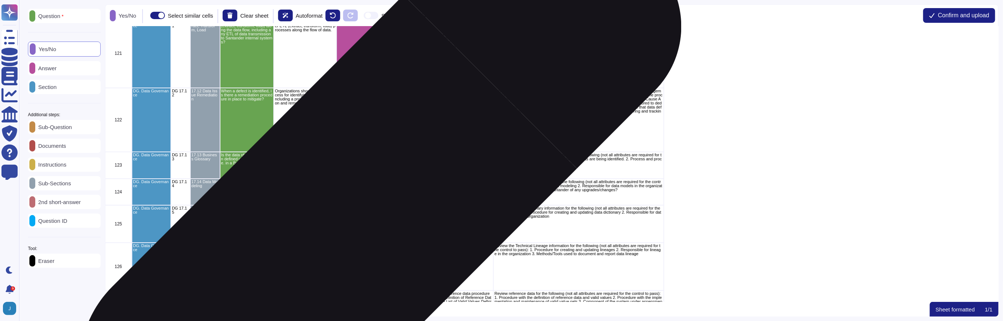
click at [356, 216] on div "grid" at bounding box center [363, 223] width 53 height 37
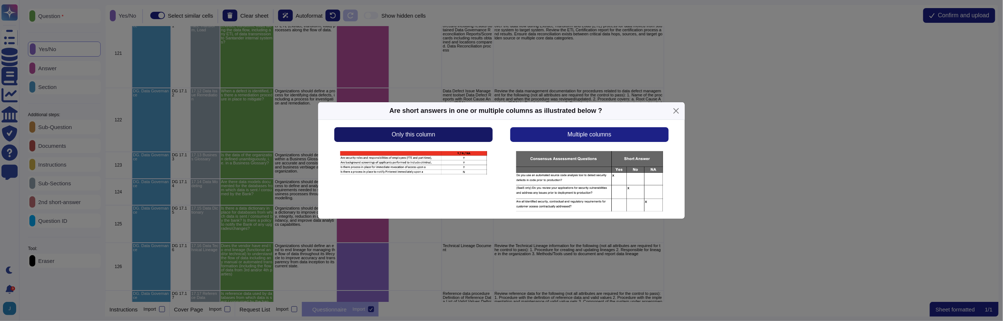
click at [400, 140] on button "Only this column" at bounding box center [413, 134] width 158 height 15
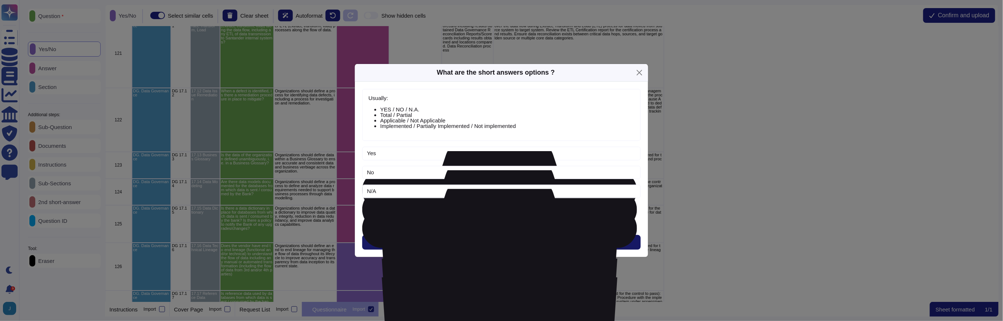
click at [482, 246] on button "Next" at bounding box center [501, 242] width 279 height 15
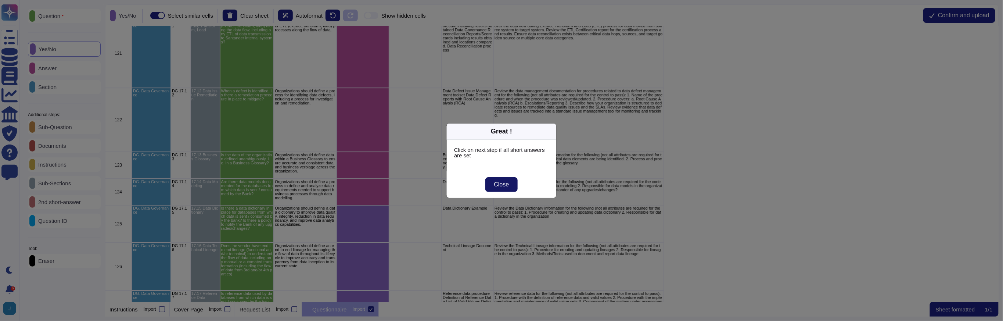
click at [495, 184] on span "Close" at bounding box center [501, 185] width 15 height 6
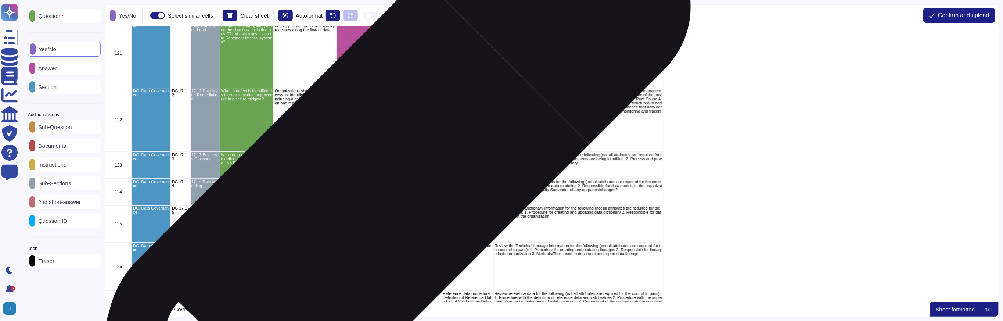
click at [376, 191] on div "grid" at bounding box center [363, 192] width 53 height 27
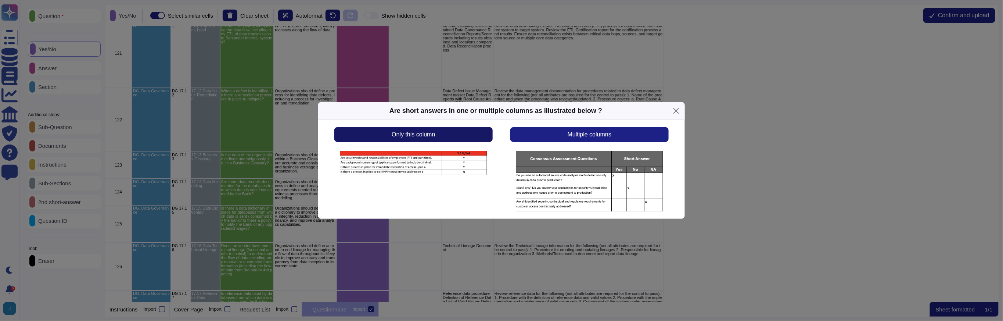
click at [425, 135] on span "Only this column" at bounding box center [413, 135] width 43 height 6
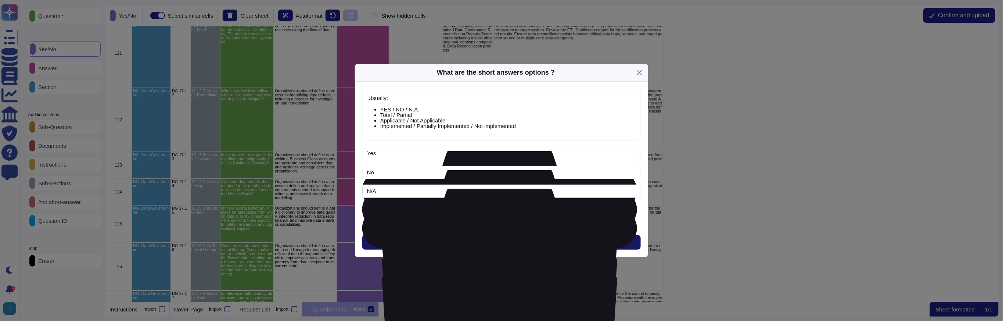
click at [503, 243] on span "Next" at bounding box center [502, 242] width 12 height 6
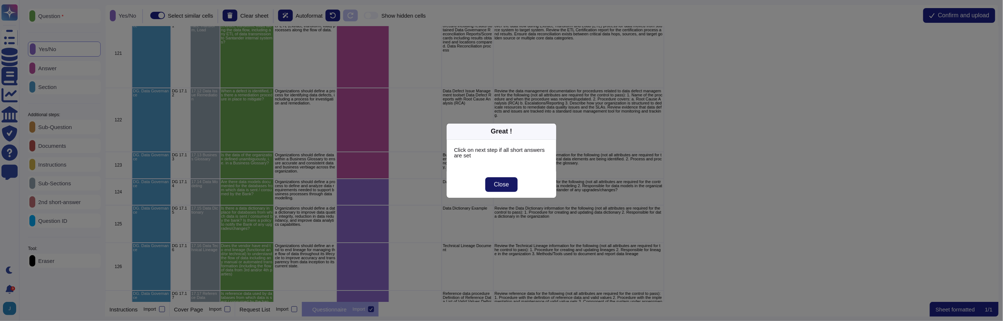
click at [505, 185] on span "Close" at bounding box center [501, 185] width 15 height 6
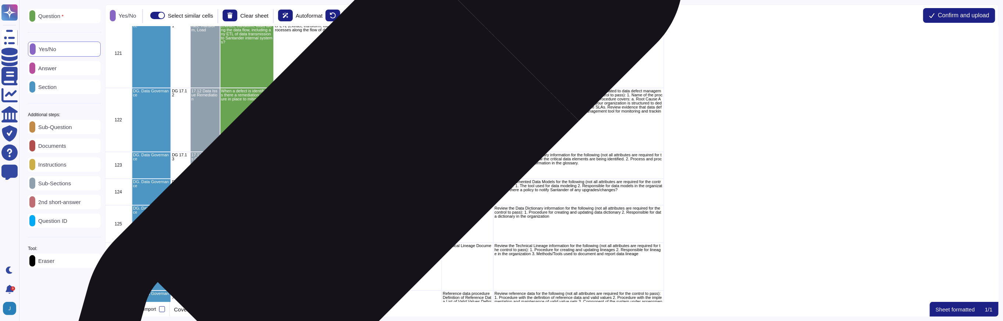
click at [360, 168] on div "grid" at bounding box center [363, 165] width 53 height 27
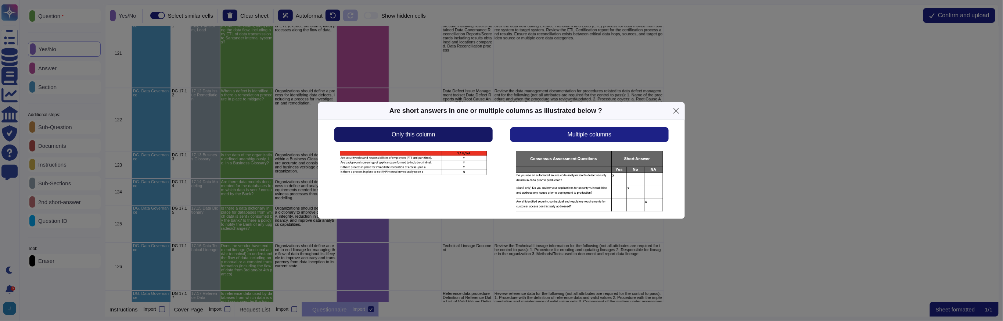
click at [388, 137] on button "Only this column" at bounding box center [413, 134] width 158 height 15
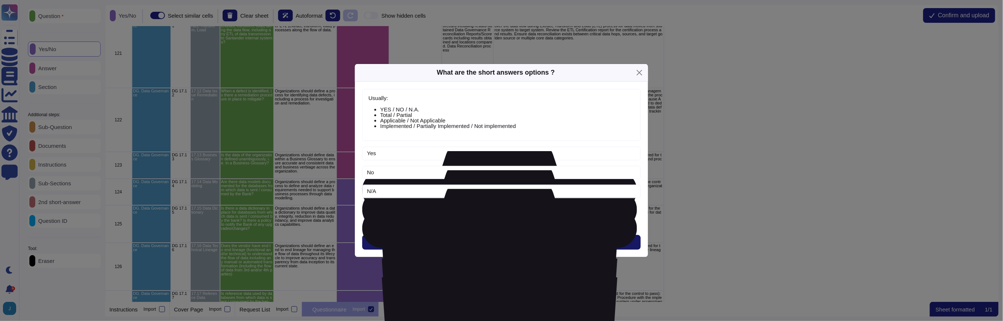
click at [473, 245] on button "Next" at bounding box center [501, 242] width 279 height 15
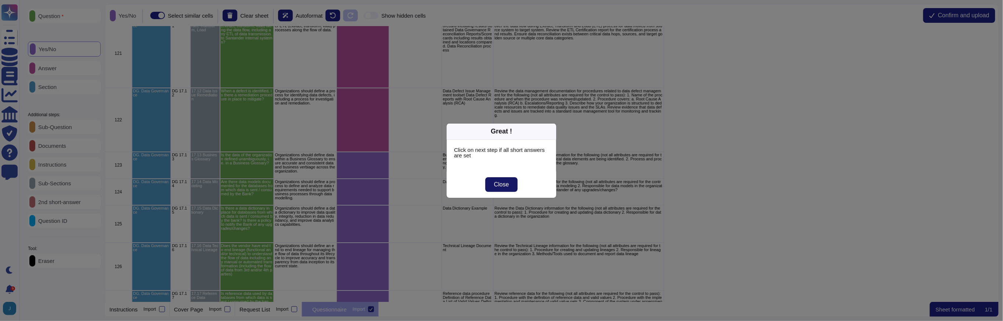
click at [493, 184] on button "Close" at bounding box center [501, 184] width 33 height 15
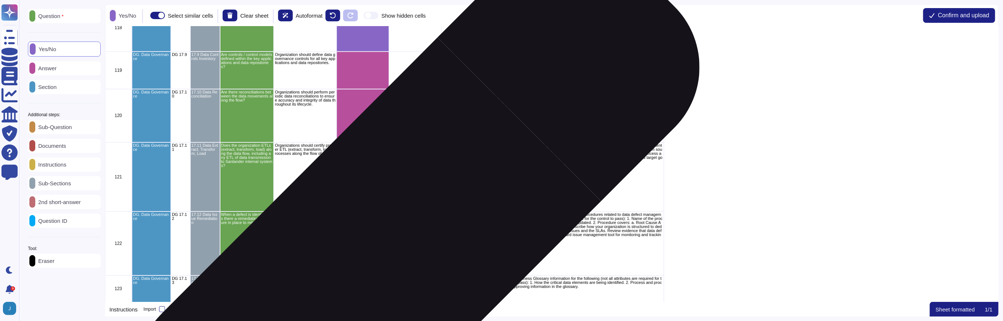
scroll to position [4196, 0]
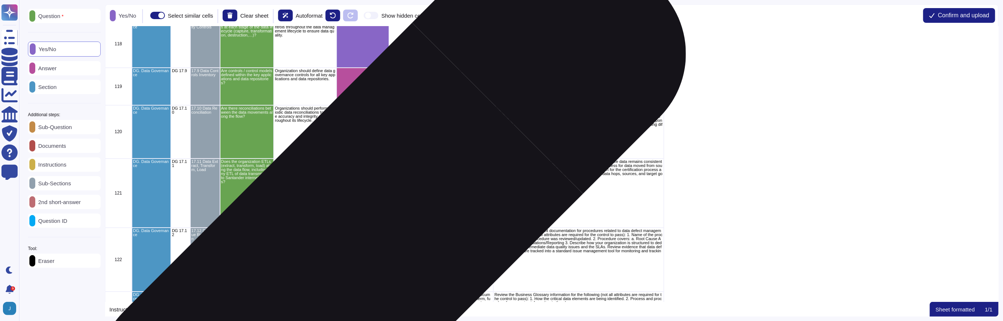
click at [357, 262] on div "grid" at bounding box center [363, 259] width 53 height 64
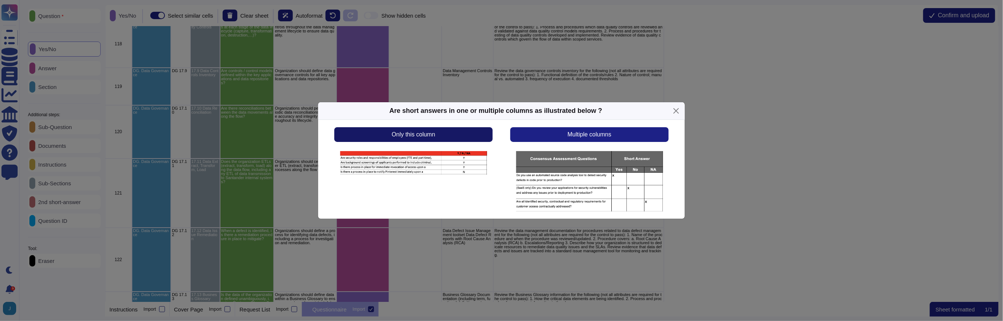
click at [408, 139] on button "Only this column" at bounding box center [413, 134] width 158 height 15
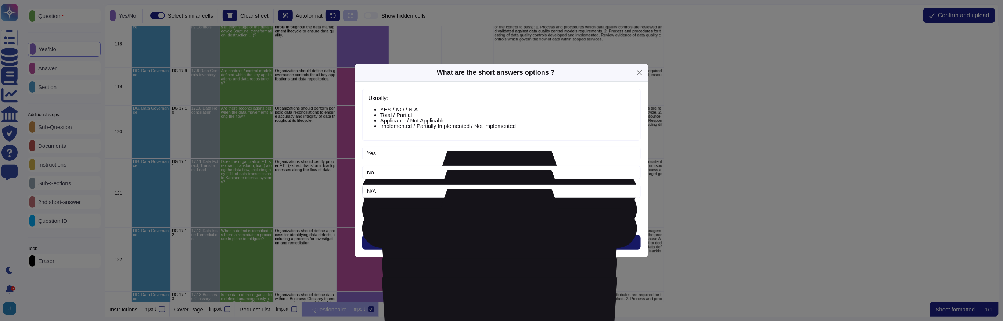
click at [498, 248] on button "Next" at bounding box center [501, 242] width 279 height 15
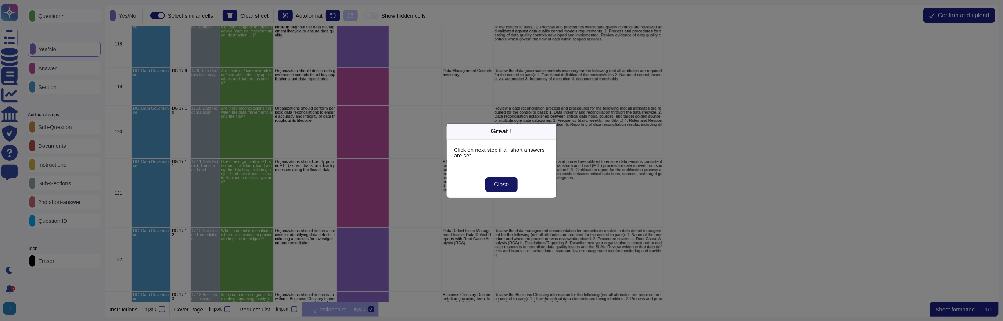
click at [499, 191] on button "Close" at bounding box center [501, 184] width 33 height 15
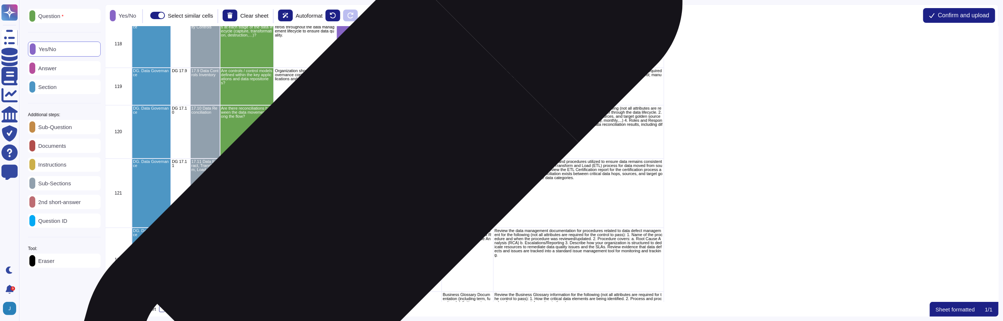
click at [359, 190] on div "grid" at bounding box center [363, 192] width 53 height 69
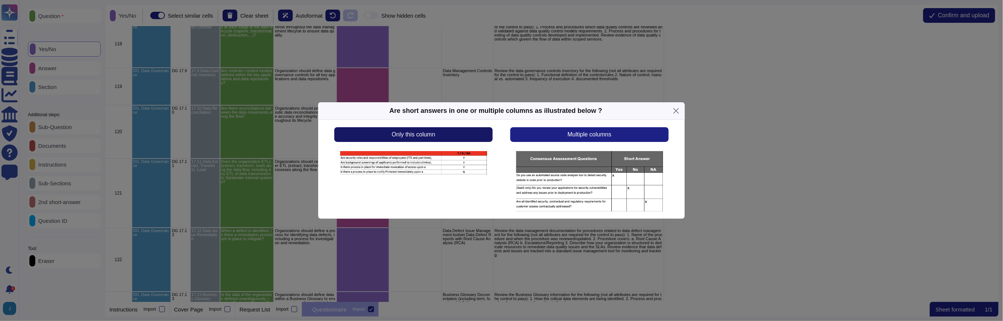
click at [407, 137] on span "Only this column" at bounding box center [413, 135] width 43 height 6
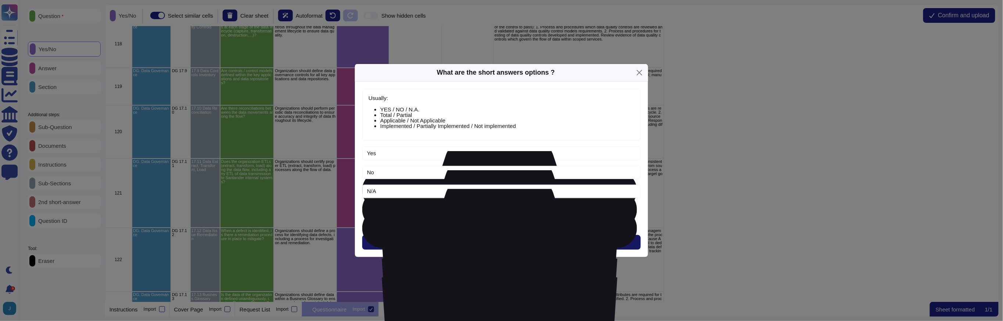
click at [475, 243] on button "Next" at bounding box center [501, 242] width 279 height 15
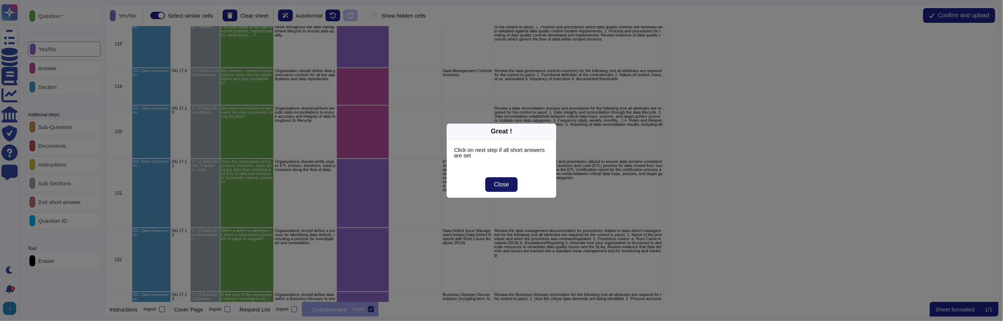
click at [499, 187] on span "Close" at bounding box center [501, 185] width 15 height 6
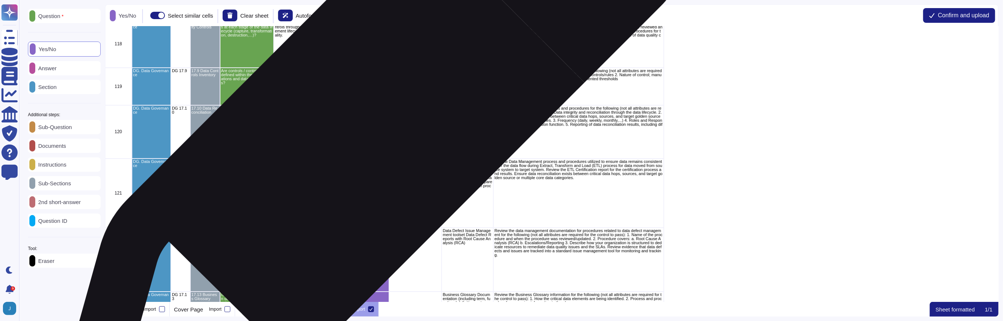
click at [367, 127] on div "grid" at bounding box center [363, 131] width 53 height 53
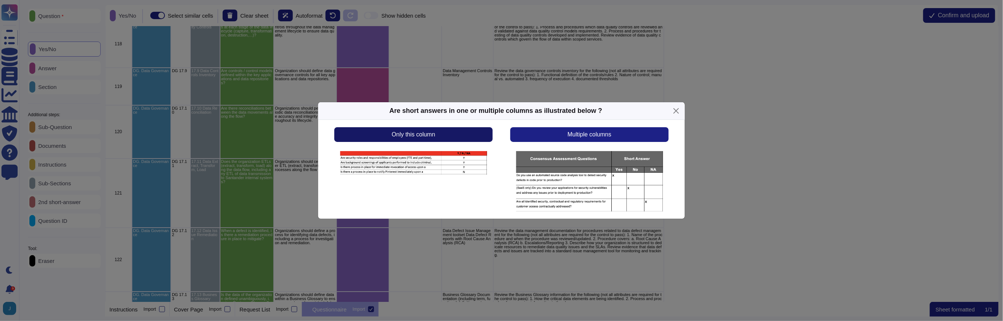
click at [373, 134] on button "Only this column" at bounding box center [413, 134] width 158 height 15
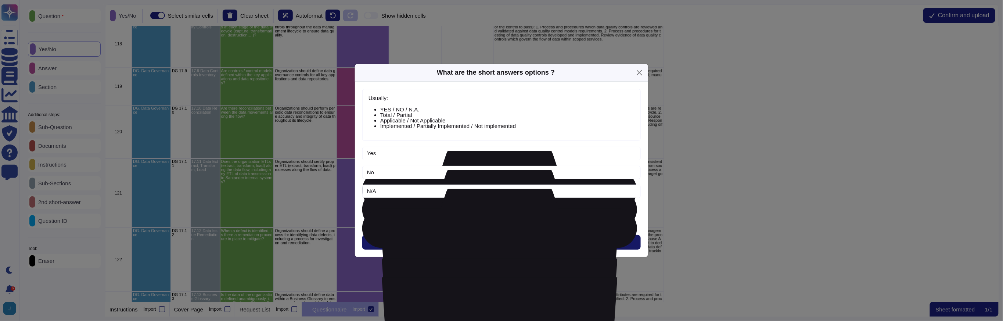
click at [486, 249] on button "Next" at bounding box center [501, 242] width 279 height 15
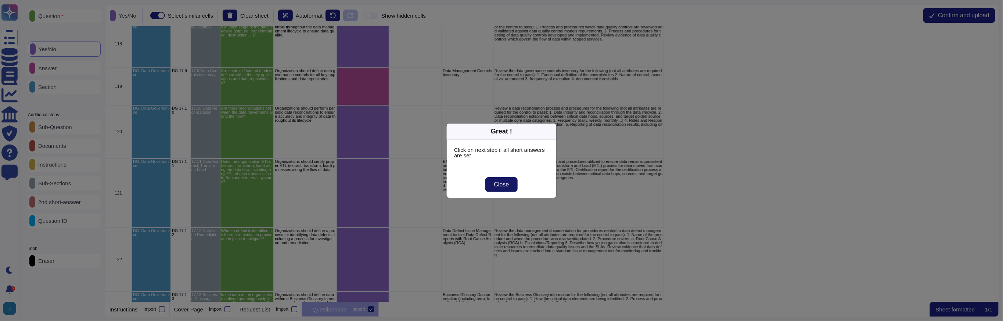
click at [502, 186] on span "Close" at bounding box center [501, 185] width 15 height 6
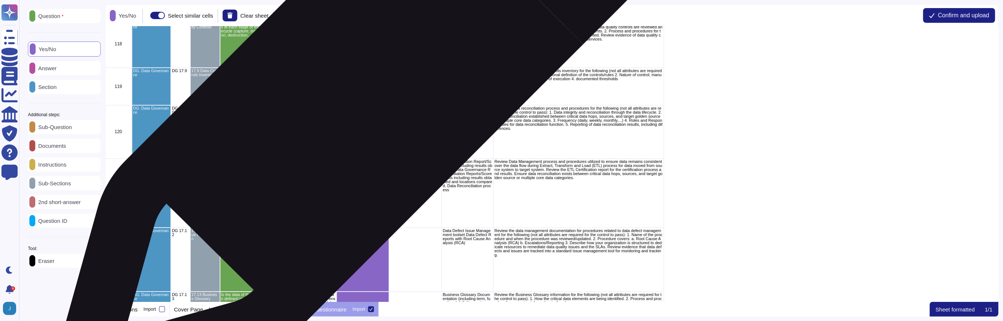
click at [366, 91] on div "grid" at bounding box center [363, 86] width 53 height 37
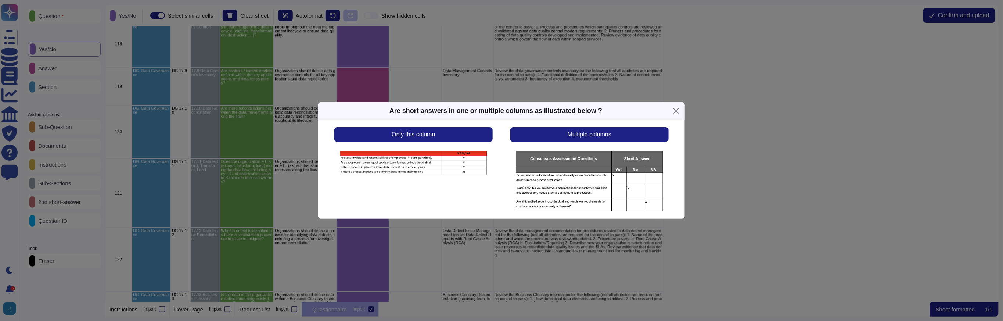
click at [392, 124] on div "Only this column Multiple columns" at bounding box center [501, 169] width 367 height 99
click at [392, 134] on span "Only this column" at bounding box center [413, 135] width 43 height 6
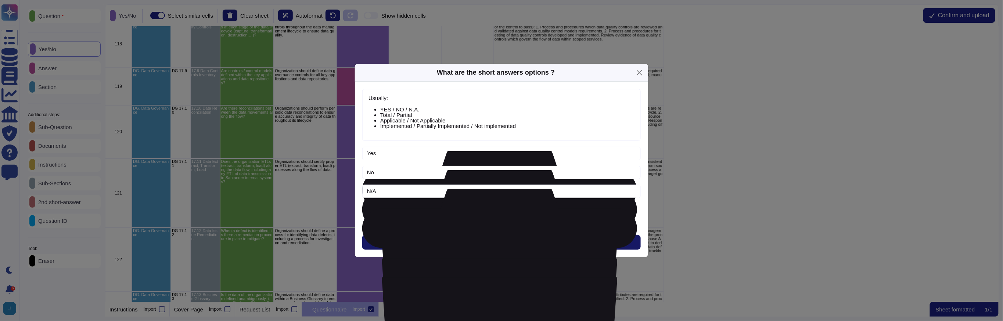
click at [501, 245] on span "Next" at bounding box center [502, 242] width 12 height 6
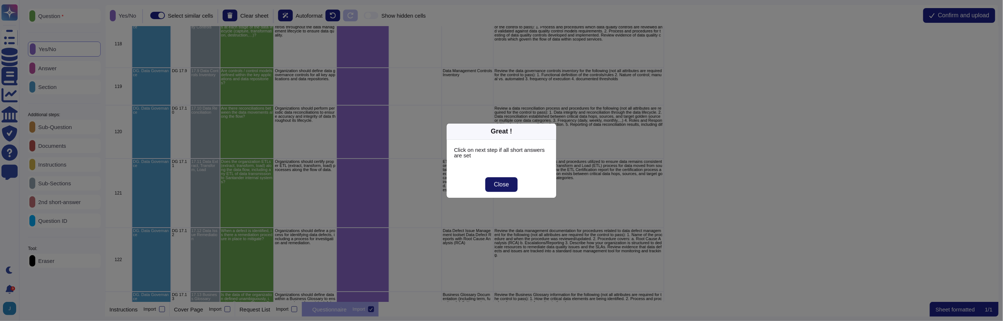
click at [499, 184] on span "Close" at bounding box center [501, 185] width 15 height 6
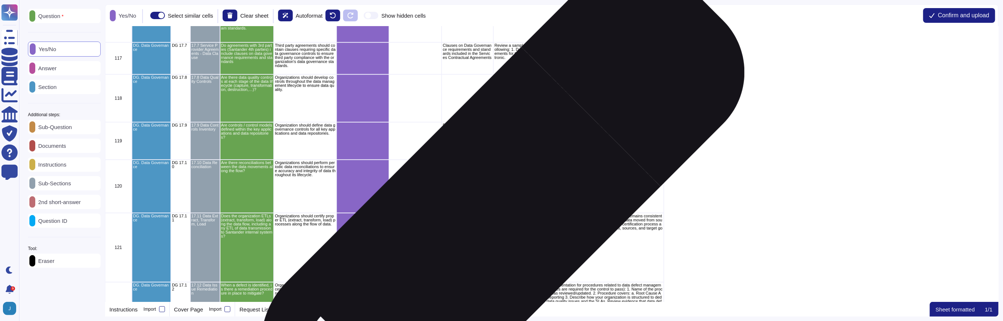
scroll to position [4032, 0]
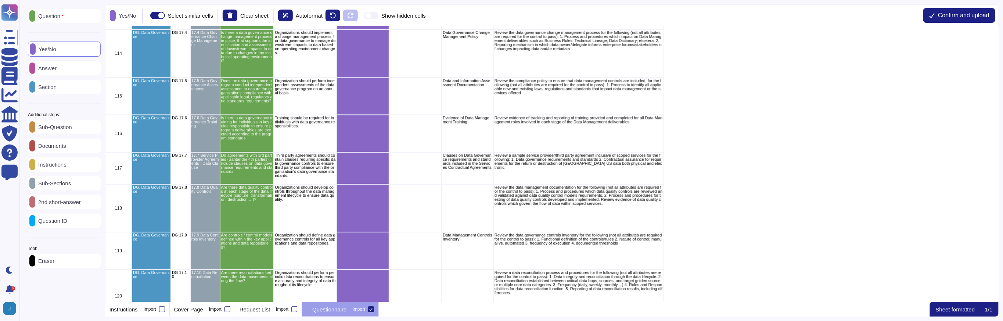
click at [73, 68] on div "Answer" at bounding box center [64, 68] width 73 height 14
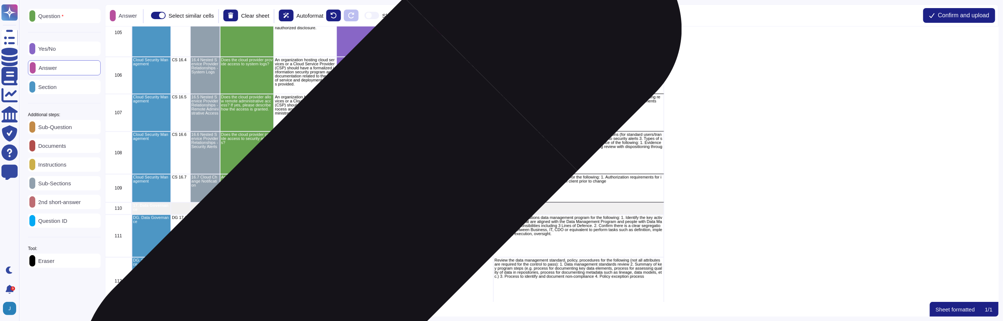
scroll to position [3708, 0]
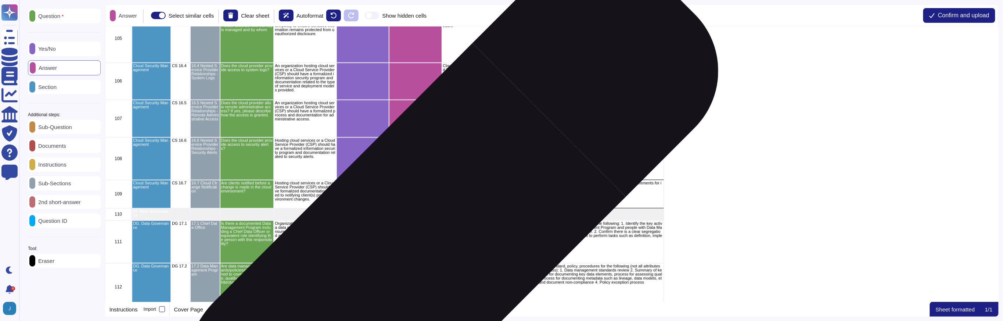
click at [431, 239] on div "grid" at bounding box center [415, 241] width 53 height 43
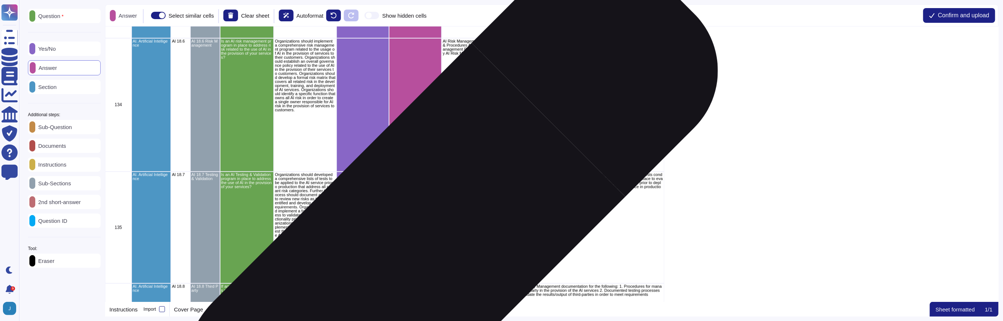
scroll to position [5068, 0]
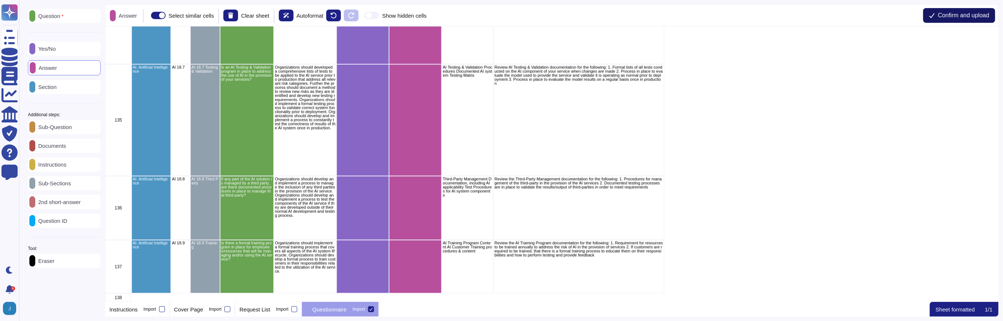
click at [947, 13] on span "Confirm and upload" at bounding box center [963, 15] width 51 height 6
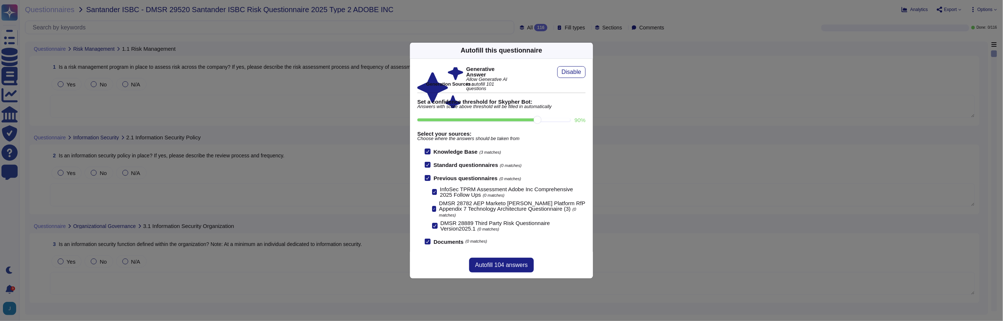
click at [541, 118] on input "90 %" at bounding box center [493, 119] width 153 height 3
click at [552, 121] on input "90 %" at bounding box center [493, 119] width 153 height 3
type input "100"
click at [429, 179] on icon at bounding box center [428, 178] width 4 height 4
click at [0, 0] on input "Previous questionnaires (0 matches)" at bounding box center [0, 0] width 0 height 0
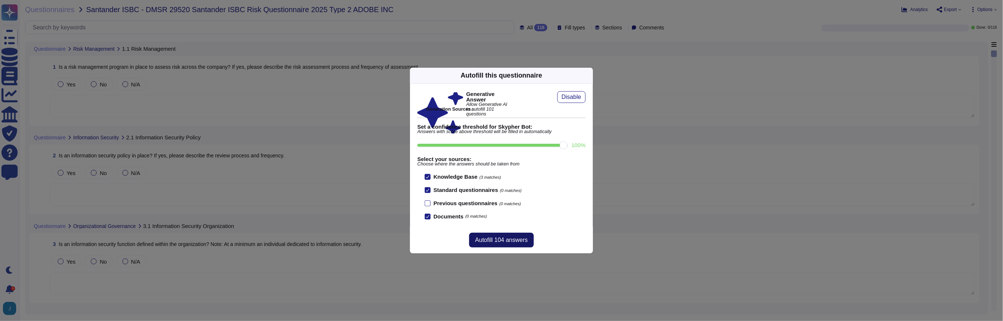
click at [483, 241] on span "Autofill 104 answers" at bounding box center [501, 240] width 53 height 6
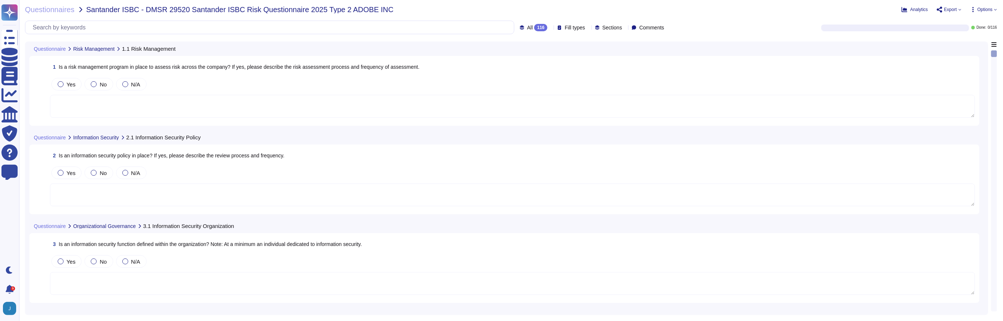
type textarea "Yes, Adobe has a formalized risk management program in place to assess risk acr…"
type textarea "Yes, an information security policy is in place. The review process involves th…"
type textarea "Yes, Adobe has a dedicated Chief Security Officer (CSO) responsible for the sec…"
type textarea "Yes, Adobe has a documented Information Systems Asset Management Policy in plac…"
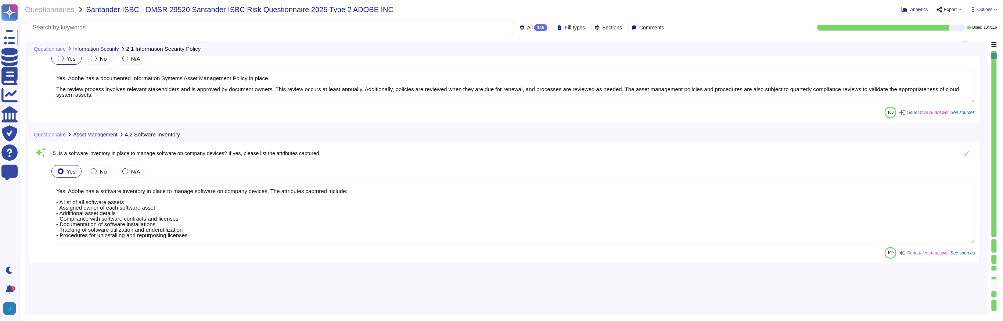
type textarea "Yes, Adobe has a software inventory in place to manage software on company devi…"
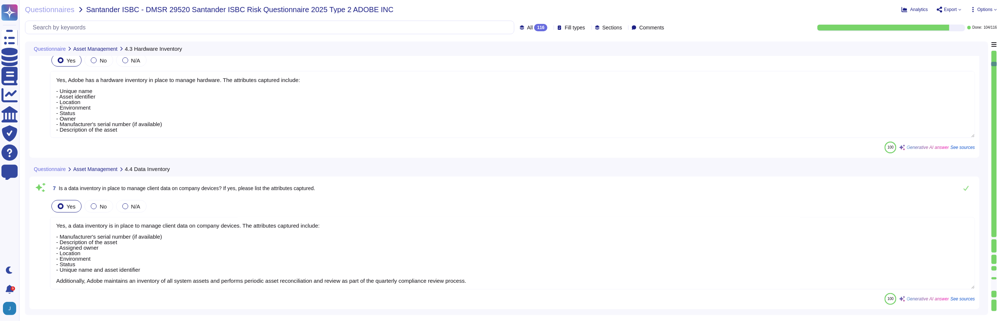
type textarea "Yes, Adobe has a hardware inventory in place to manage hardware. The attributes…"
type textarea "Yes, a data inventory is in place to manage client data on company devices. The…"
type textarea "Lorem ipsumdolors am consec adipisc eli seddoeiu te inc utlabo et dolore ma ali…"
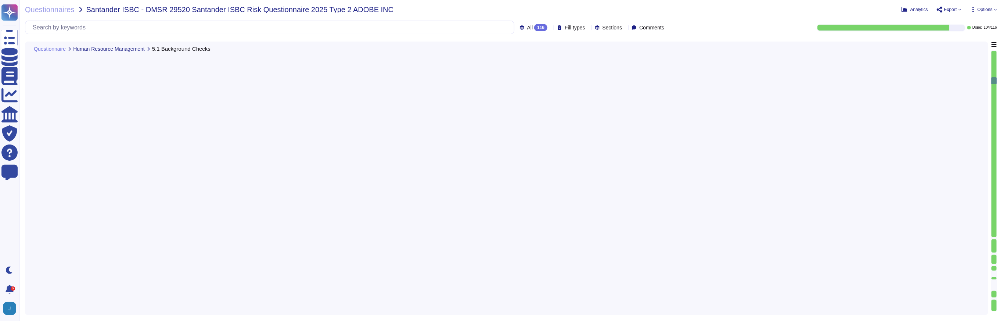
type textarea "Background checks are performed on employees and contractors before they are gr…"
type textarea "Yes, employees and contractors are required to sign a Non-Disclosure Agreement …"
type textarea "Yes, employees and contractors are required to read and agree to the Acceptable…"
type textarea "Yes, employees and contractors are required to sign a code of conduct and/or bu…"
type textarea "Yes, employees are required to complete a mandatory annual Security Awareness T…"
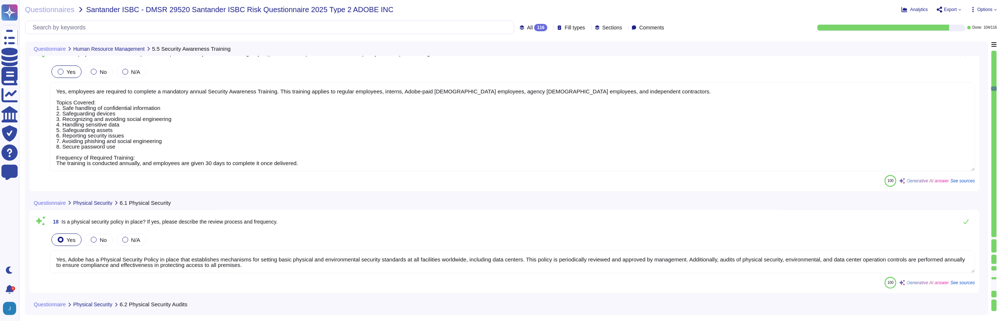
type textarea "Yes, a visitor management program is in place at Adobe. - All visitors and gues…"
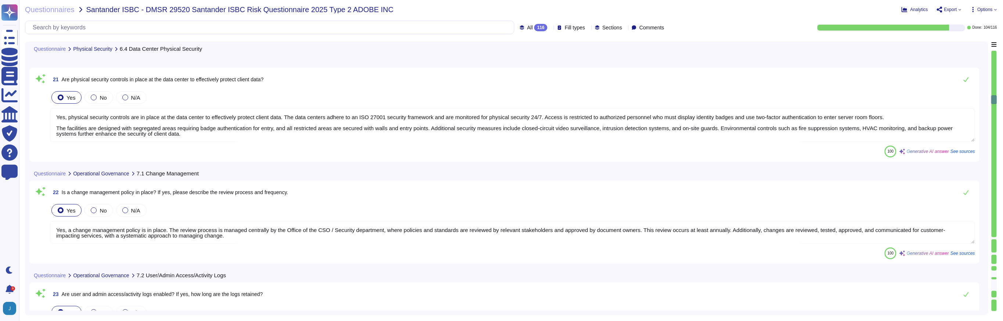
type textarea "Yes, incoming and outgoing emails are scanned automatically. Incoming Emails: -…"
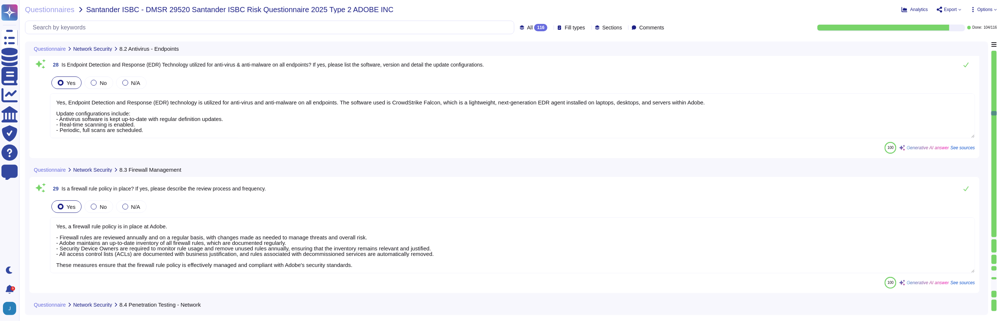
type textarea "Yes, Endpoint Detection and Response (EDR) technology is utilized for anti-viru…"
type textarea "Yes, a firewall rule policy is in place at Adobe. - Firewall rules are reviewed…"
type textarea "Yes, Adobe conducts penetration tests on externally exposed assets at least ann…"
type textarea "Yes, a system hardening standard is in place that covers servers, networks, app…"
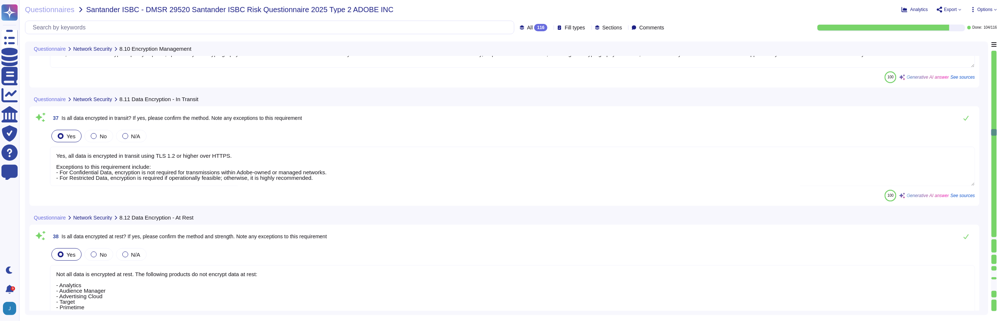
type textarea "Yes, Adobe has an encryption policy in place, specifically the Cryptography Sta…"
type textarea "Yes, all data is encrypted in transit using TLS 1.2 or higher over HTTPS. Excep…"
type textarea "Not all data is encrypted at rest. The following products do not encrypt data a…"
type textarea "Yes, Adobe employs a real-time Intrusion Detection System (IDS) and/or Intrusio…"
type textarea "Yes, vulnerability scans are run on a regular basis. Internal and external vuln…"
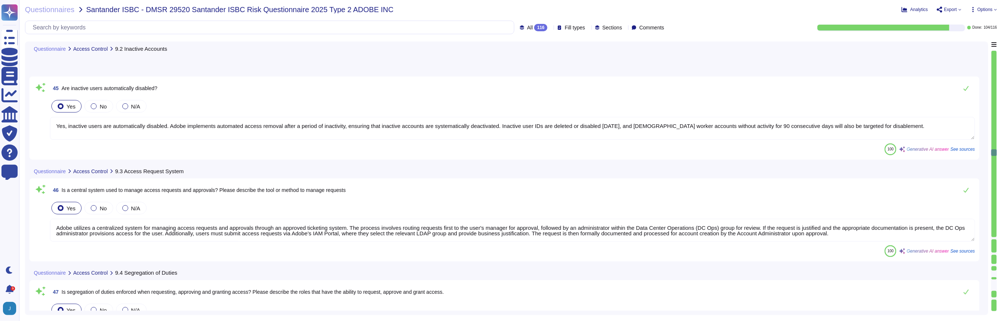
type textarea "Yes, inactive users are automatically disabled. Adobe implements automated acce…"
type textarea "Adobe utilizes a centralized system for managing access requests and approvals …"
type textarea "Segregation of duties is enforced at Adobe when requesting, approving, and gran…"
type textarea "Yes, all user IDs must be unique and assigned to an active employee. Unique use…"
type textarea "User rights are reviewed quarterly, not semi-annually. Admin rights, which fall…"
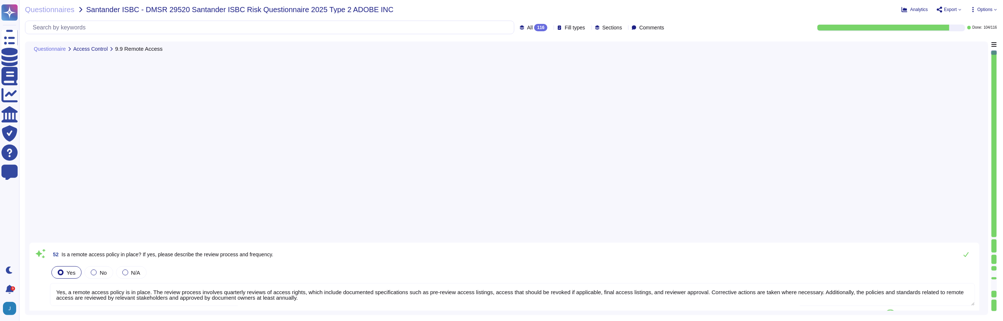
type textarea "Segregation of duties is enforced in the development, testing, and deployment o…"
type textarea "Yes, the development, test, and production environments are segregated. - Produ…"
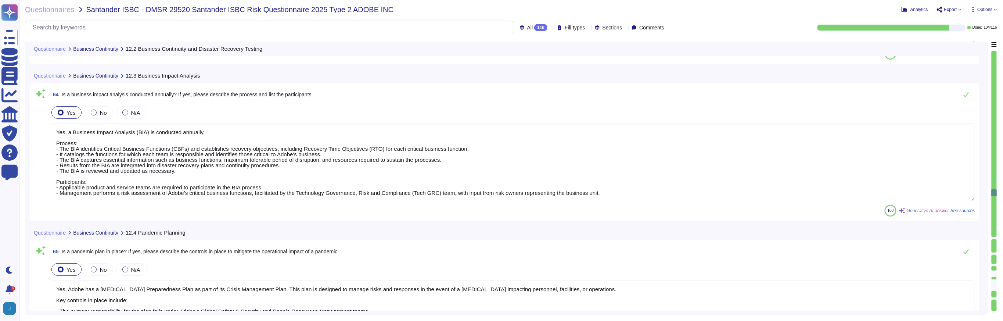
type textarea "Yes, Adobe has a [MEDICAL_DATA] Preparedness Plan as part of its Crisis Managem…"
type textarea "Yes, Adobe has a comprehensive backup process in place. Backup Process: - Frequ…"
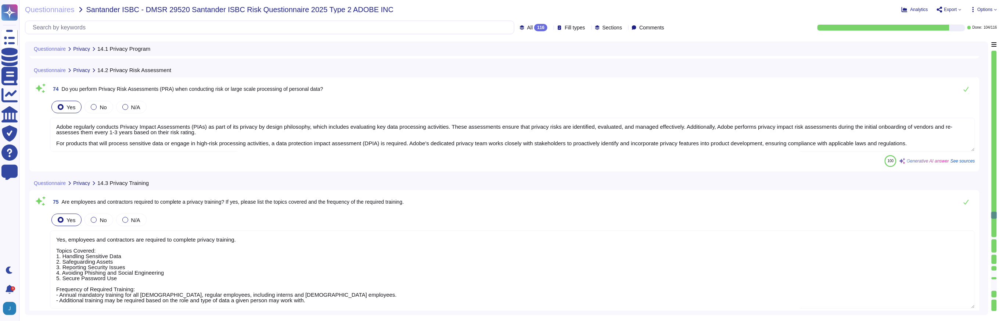
type textarea "Adobe regularly conducts Privacy Impact Assessments (PIAs) as part of its priva…"
type textarea "Yes, employees and contractors are required to complete privacy training. Topic…"
type textarea "Adobe has a documented procedure to promptly report data breaches to customers,…"
type textarea "Yes, an inventory of privacy data is in place. The attributes captured include:…"
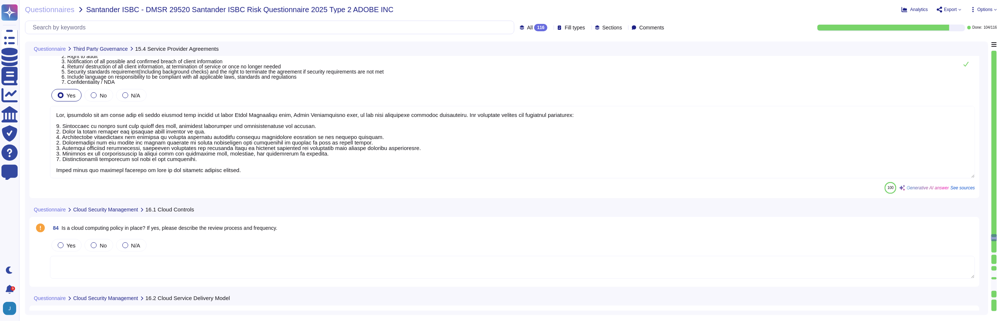
type textarea "Yes, contracts are in place with all third parties that process or store Adobe …"
type textarea "Yes, our instance is configured as a private subnet to segregate data from othe…"
type textarea "The cloud encryption key is managed by Adobe in conjunction with Amazon's Key M…"
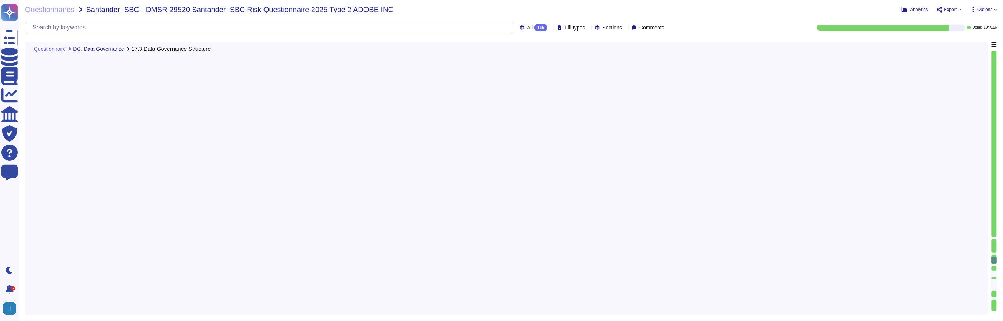
type textarea "Adobe has a structured governance framework for data governance, which includes…"
type textarea "A systematic approach to managing change is followed where changes are reviewed…"
type textarea "Adobe performs internal readiness assessment audits and engages in external aud…"
type textarea "Yes, agreements with third parties include clauses on data governance requireme…"
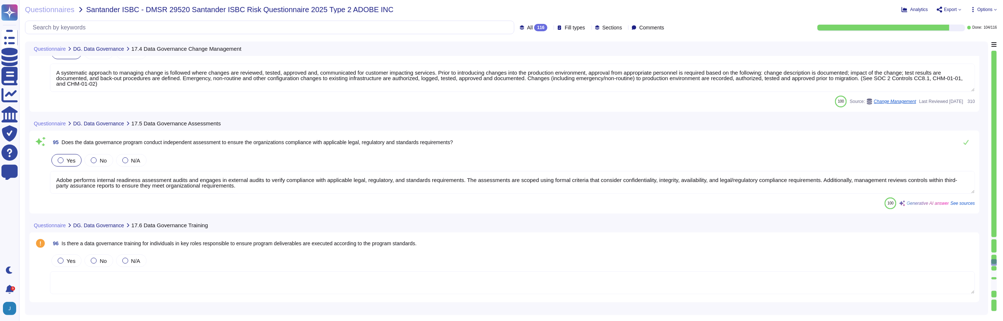
type textarea "Adobe performs various data integrity checks once files are located on its serv…"
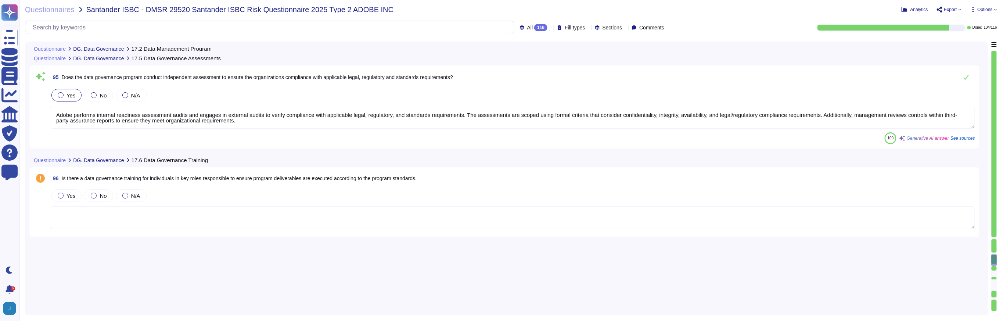
type textarea "Adobe maintains a comprehensive data management process that encompasses govern…"
type textarea "Adobe has a structured governance framework for data governance, which includes…"
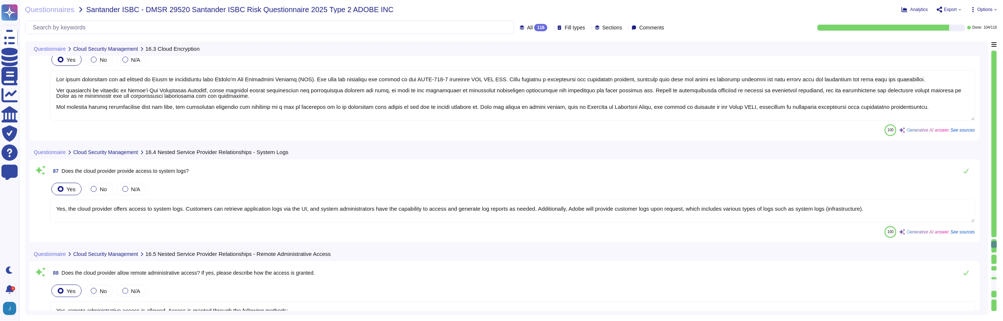
type textarea "The cloud encryption key is managed by Adobe in conjunction with Amazon's Key M…"
type textarea "Yes, the cloud provider offers access to system logs. Customers can retrieve ap…"
type textarea "Yes, remote administrative access is allowed. Access is granted through the fol…"
type textarea "Adobe does not share security alerts directly; however, it does monitor critica…"
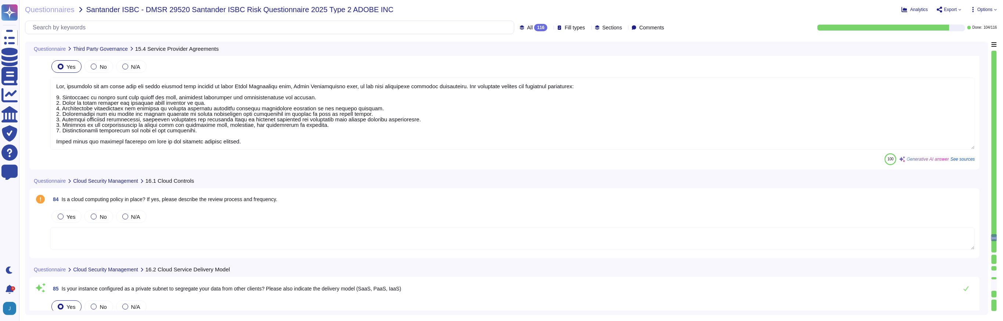
type textarea "Yes, contracts are in place with all third parties that process or store Adobe …"
type textarea "Yes, our instance is configured as a private subnet to segregate data from othe…"
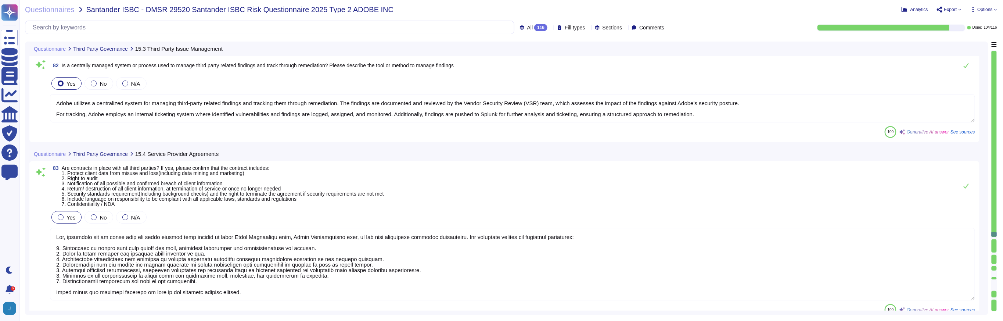
type textarea "Adobe utilizes a centralized system for managing third-party related findings a…"
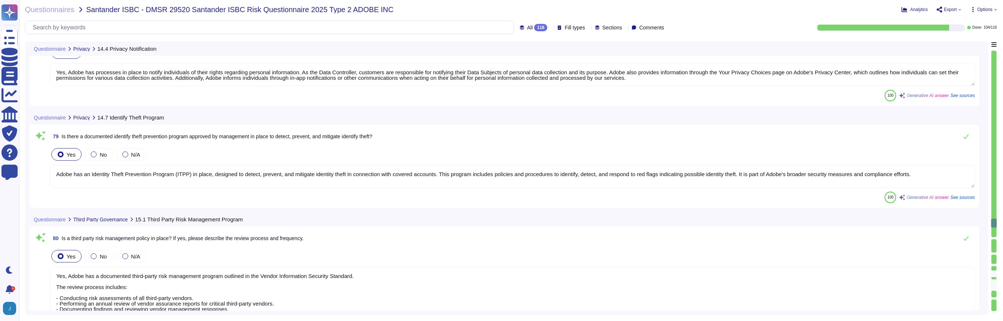
type textarea "Adobe has a documented procedure to promptly report data breaches to customers,…"
type textarea "Yes, an inventory of privacy data is in place. The attributes captured include:…"
type textarea "Yes, Adobe has processes in place to notify individuals of their rights regardi…"
type textarea "Adobe has an Identity Theft Prevention Program (ITPP) in place, designed to det…"
type textarea "Yes, Adobe has a documented third-party risk management program outlined in the…"
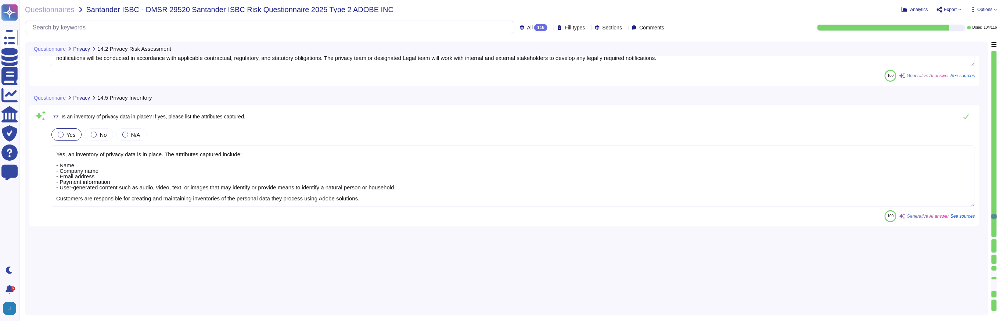
type textarea "Adobe regularly conducts Privacy Impact Assessments (PIAs) as part of its priva…"
type textarea "Yes, employees and contractors are required to complete privacy training. Topic…"
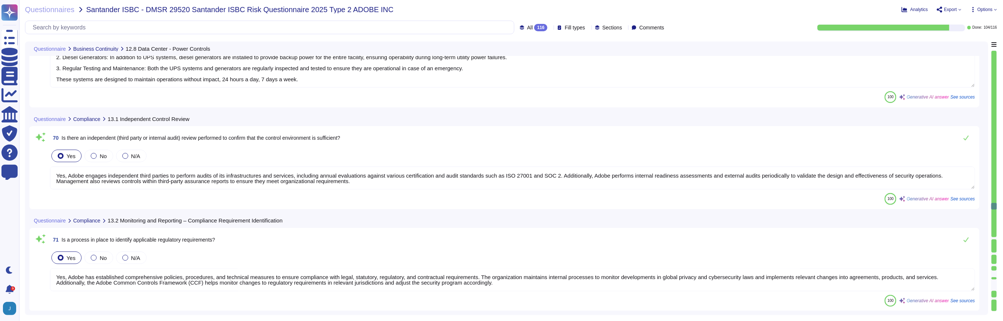
type textarea "Yes, sufficient power supply is available for the data center in the event of a…"
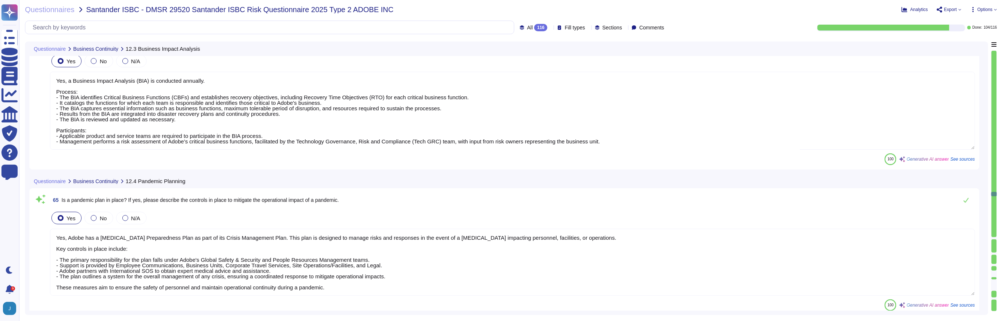
type textarea "Yes, a Business Impact Analysis (BIA) is conducted annually. Process: - The BIA…"
type textarea "Yes, Adobe has a [MEDICAL_DATA] Preparedness Plan as part of its Crisis Managem…"
type textarea "Yes, Adobe has a comprehensive backup process in place. Backup Process: - Frequ…"
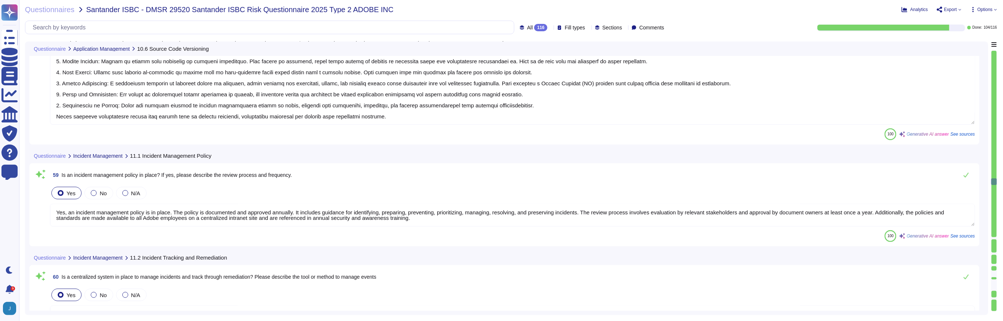
type textarea "Yes, source code is managed centrally to control versioning concerns. The proce…"
type textarea "Yes, an incident management policy is in place. The policy is documented and ap…"
type textarea "A centralized system is in place to manage incidents and track them through rem…"
type textarea "Yes, Adobe has a dedicated Incident Response Team responsible for investigating…"
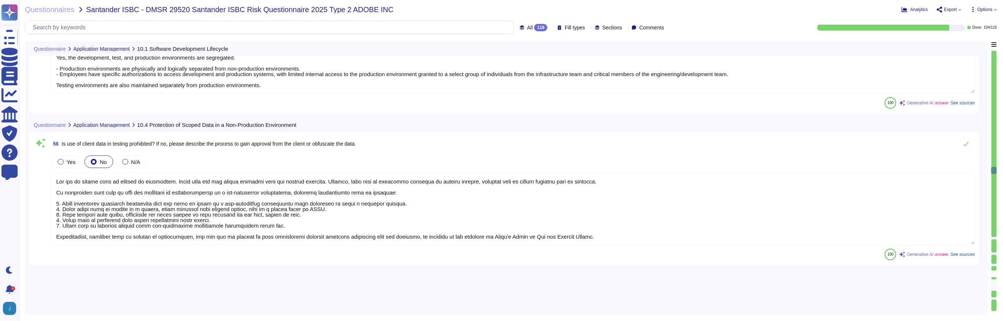
type textarea "Yes, Adobe has a software development lifecycle (SDLC) policy in place, specifi…"
type textarea "Segregation of duties is enforced in the development, testing, and deployment o…"
type textarea "Yes, the development, test, and production environments are segregated. - Produ…"
type textarea "The use of client data in testing is prohibited. Adobe does not use actual cust…"
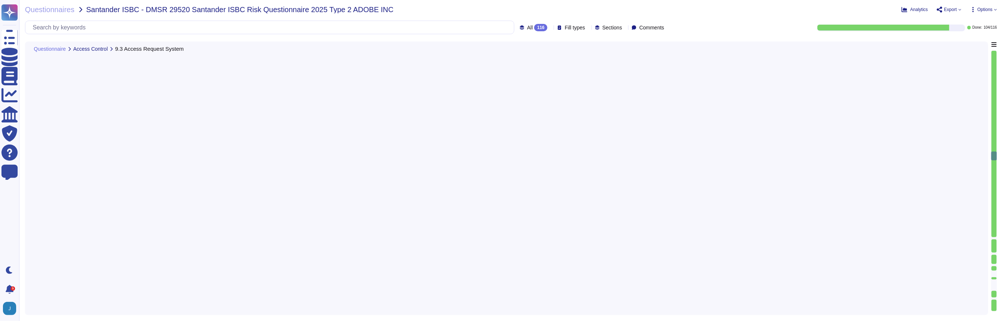
type textarea "Adobe utilizes a centralized system for managing access requests and approvals …"
type textarea "Segregation of duties is enforced at Adobe when requesting, approving, and gran…"
type textarea "Yes, all user IDs must be unique and assigned to an active employee. Unique use…"
type textarea "User rights are reviewed quarterly, not semi-annually. Admin rights, which fall…"
type textarea "Shared and group authentication credentials are [SECURITY_DATA] at Adobe. Inste…"
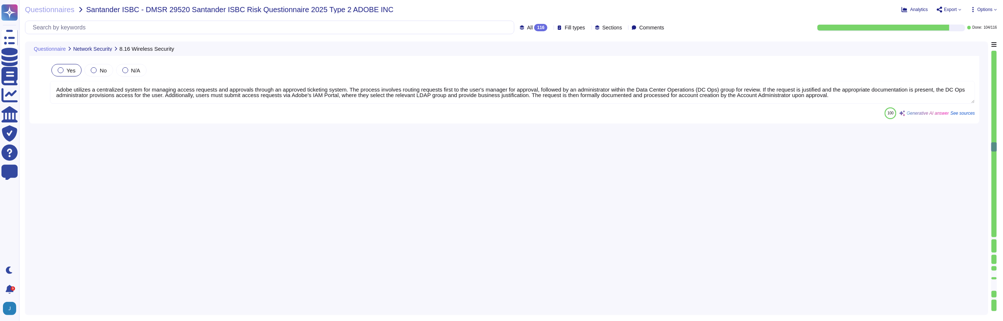
type textarea "Yes, Adobe has a structured and well-maintained wireless policy integrated into…"
type textarea "IoT devices are not in scope for the service offering"
type textarea "Lor, Ipsum dol si ametco adipiscing elitse do eiusm, temporincidi utl Etdolor M…"
type textarea "Yes, inactive users are automatically disabled. Adobe implements automated acce…"
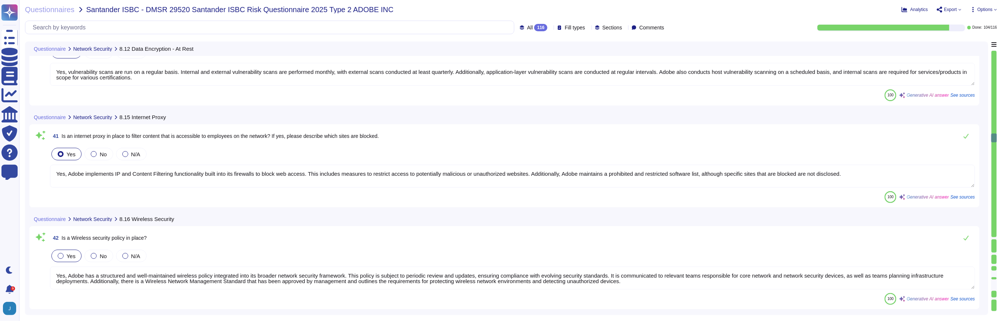
type textarea "Not all data is encrypted at rest. The following products do not encrypt data a…"
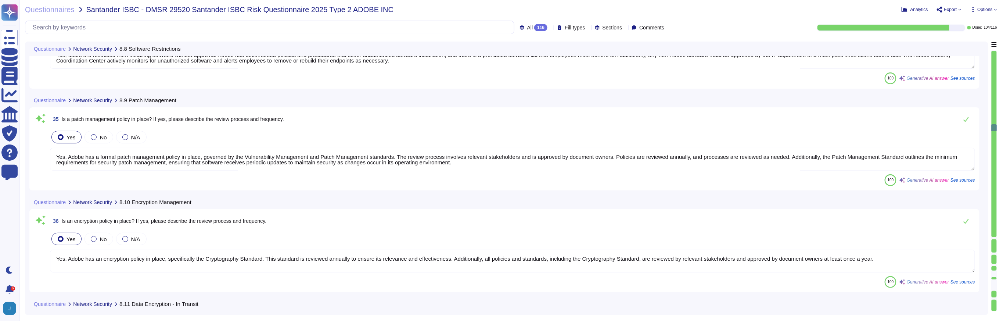
type textarea "Yes, users are restricted from installing software without approval. Adobe has …"
type textarea "Yes, Adobe has a formal patch management policy in place, governed by the Vulne…"
type textarea "Yes, Adobe has an encryption policy in place, specifically the Cryptography Sta…"
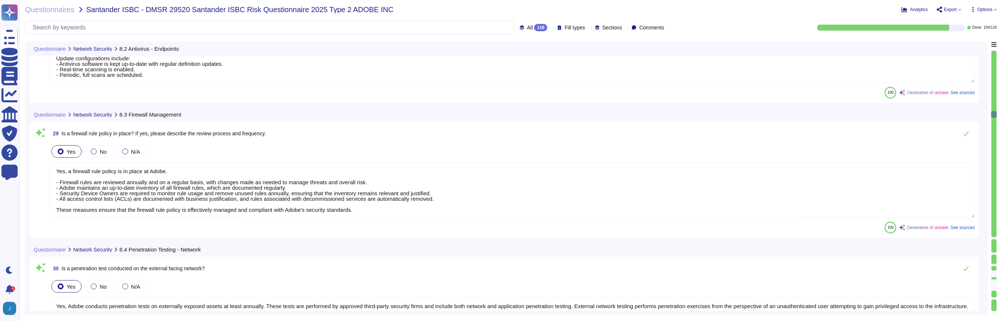
type textarea "Yes, Endpoint Detection and Response (EDR) technology is utilized for anti-viru…"
type textarea "Yes, a firewall rule policy is in place at Adobe. - Firewall rules are reviewed…"
type textarea "Yes, Adobe conducts penetration tests on externally exposed assets at least ann…"
type textarea "Yes, a system hardening standard is in place that covers servers, networks, app…"
type textarea "Yes, network traffic logs are enabled. The logs must be retained for a minimum …"
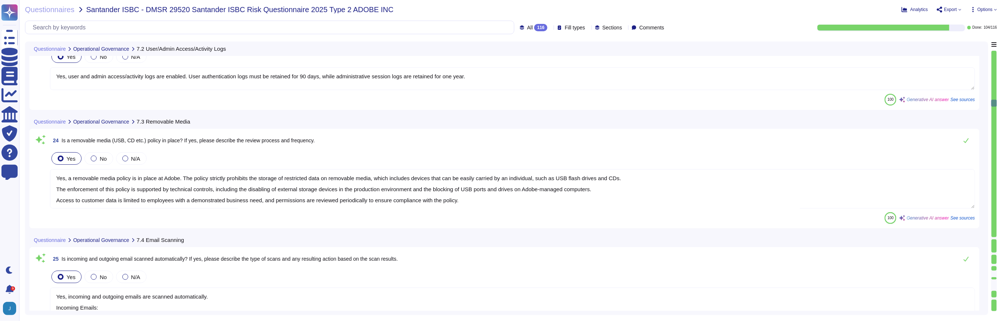
type textarea "Yes, user and admin access/activity logs are enabled. User authentication logs …"
type textarea "Yes, a removable media policy is in place at Adobe. The policy strictly prohibi…"
type textarea "Yes, incoming and outgoing emails are scanned automatically. Incoming Emails: -…"
type textarea "Yes, Adobe has established a Bring Your Own Device (BYOD) Standard that outline…"
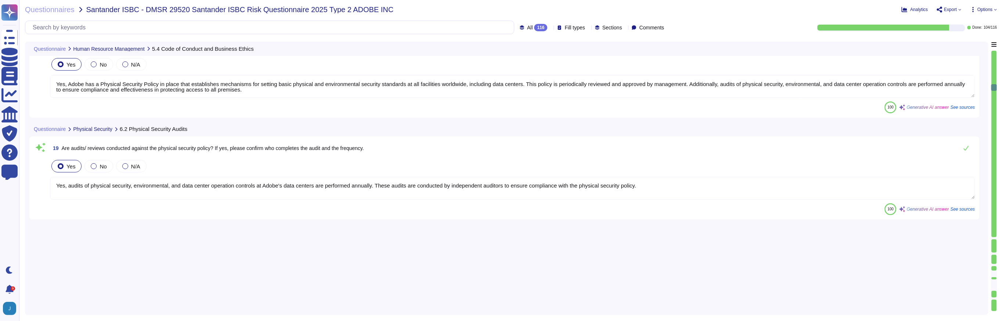
type textarea "Yes, employees and contractors are required to sign a code of conduct and/or bu…"
type textarea "Yes, employees are required to complete a mandatory annual Security Awareness T…"
type textarea "Yes, Adobe has a Physical Security Policy in place that establishes mechanisms …"
type textarea "Yes, audits of physical security, environmental, and data center operation cont…"
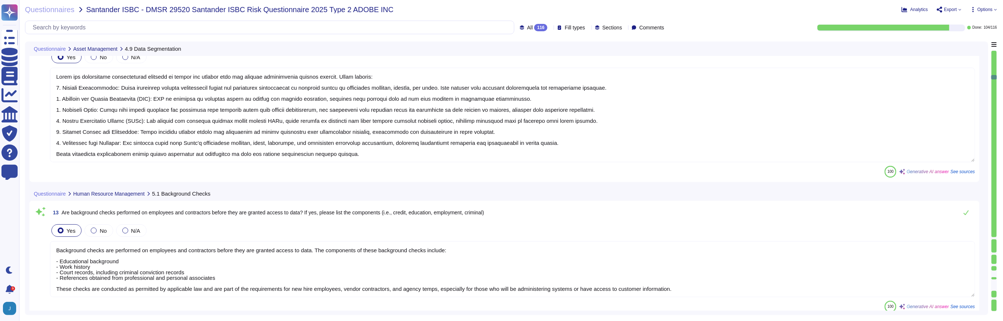
type textarea "Adobe has established comprehensive measures to manage and enforce data and net…"
type textarea "Background checks are performed on employees and contractors before they are gr…"
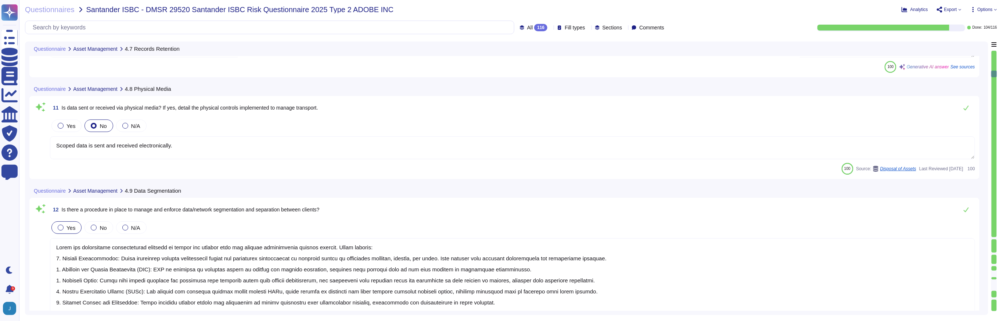
scroll to position [609, 0]
type textarea "Yes, Adobe has a records retention policy in place. This includes the Personal …"
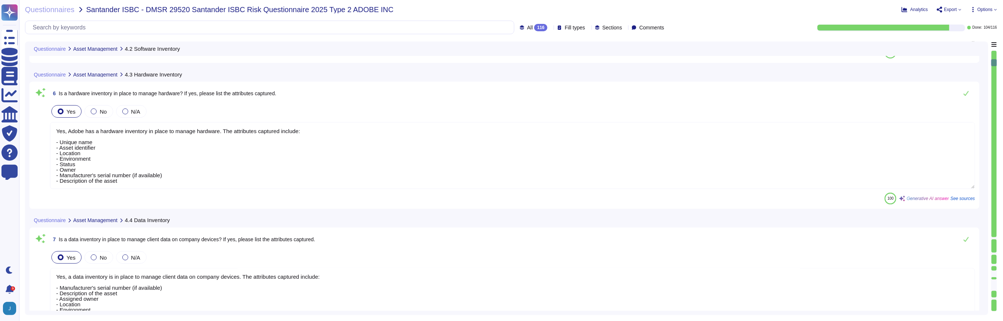
type textarea "Yes, Adobe has a software inventory in place to manage software on company devi…"
type textarea "Yes, Adobe has a hardware inventory in place to manage hardware. The attributes…"
type textarea "Yes, a data inventory is in place to manage client data on company devices. The…"
type textarea "Lorem ipsumdolors am consec adipisc eli seddoeiu te inc utlabo et dolore ma ali…"
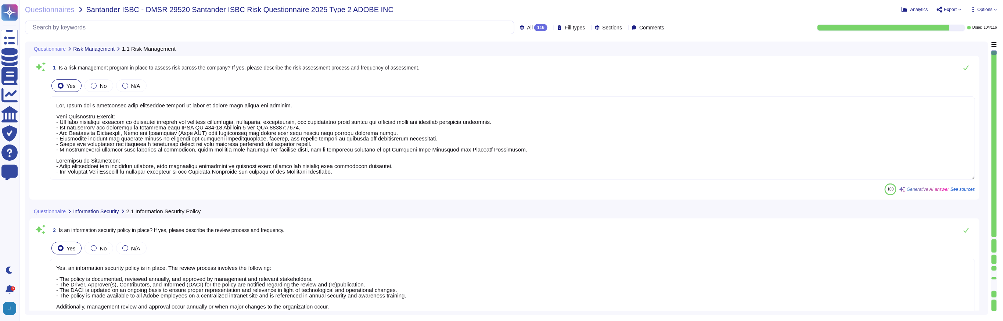
type textarea "Yes, Adobe has a formalized risk management program in place to assess risk acr…"
type textarea "Yes, an information security policy is in place. The review process involves th…"
type textarea "Yes, Adobe has a dedicated Chief Security Officer (CSO) responsible for the sec…"
type textarea "Yes, Adobe has a documented Information Systems Asset Management Policy in plac…"
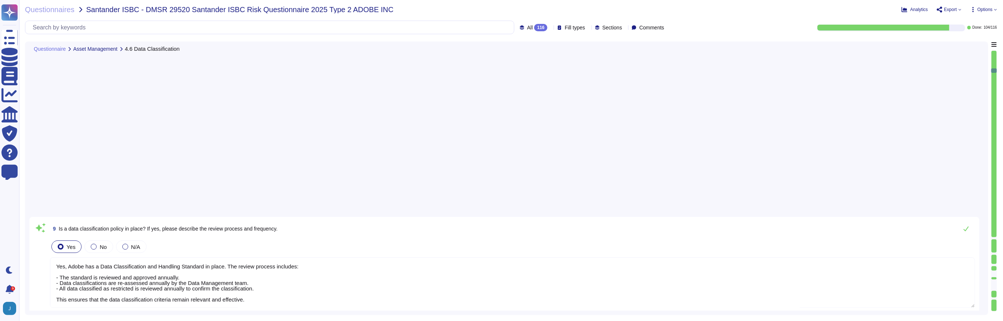
type textarea "Yes, Adobe has a Data Classification and Handling Standard in place. The review…"
type textarea "Yes, Adobe has a records retention policy in place. This includes the Personal …"
type textarea "Scoped data is sent and received electronically."
type textarea "Adobe has established comprehensive measures to manage and enforce data and net…"
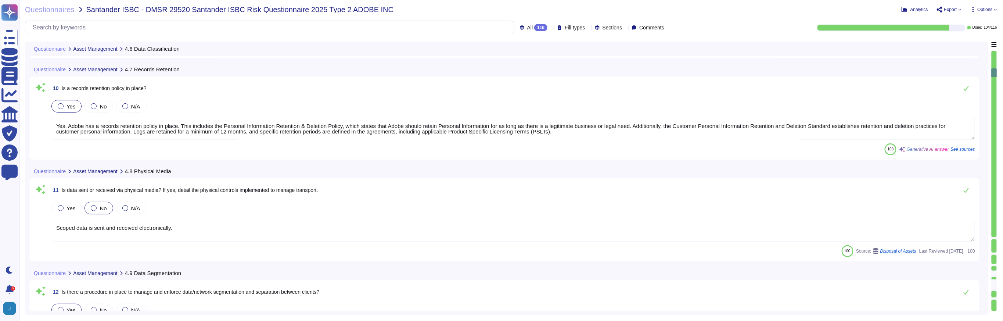
type textarea "Background checks are performed on employees and contractors before they are gr…"
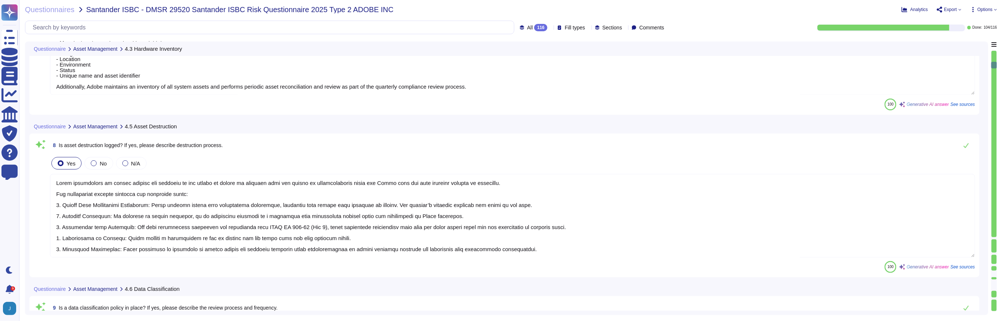
type textarea "Yes, Adobe has a hardware inventory in place to manage hardware. The attributes…"
type textarea "Yes, a data inventory is in place to manage client data on company devices. The…"
type textarea "Lorem ipsumdolors am consec adipisc eli seddoeiu te inc utlabo et dolore ma ali…"
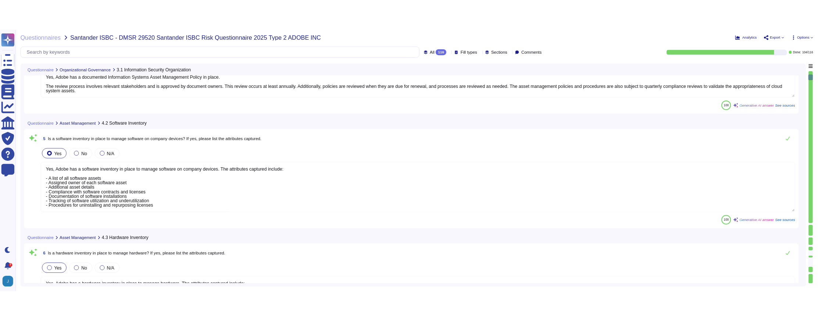
scroll to position [377, 0]
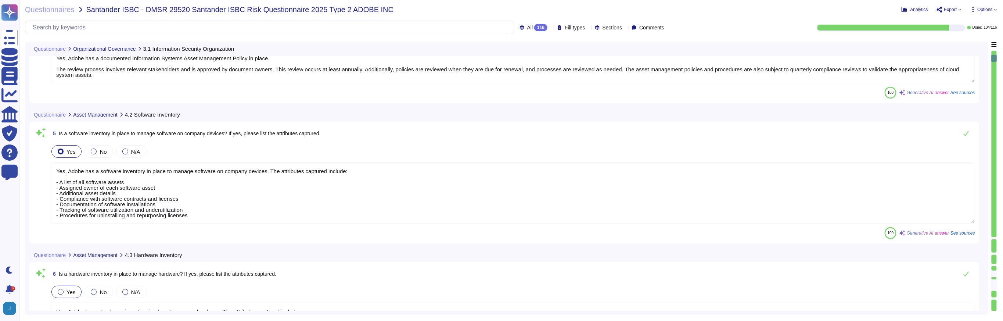
type textarea "Yes, Adobe has a dedicated Chief Security Officer (CSO) responsible for the sec…"
type textarea "Yes, Adobe has a documented Information Systems Asset Management Policy in plac…"
type textarea "Yes, Adobe has a software inventory in place to manage software on company devi…"
